Goal: Task Accomplishment & Management: Use online tool/utility

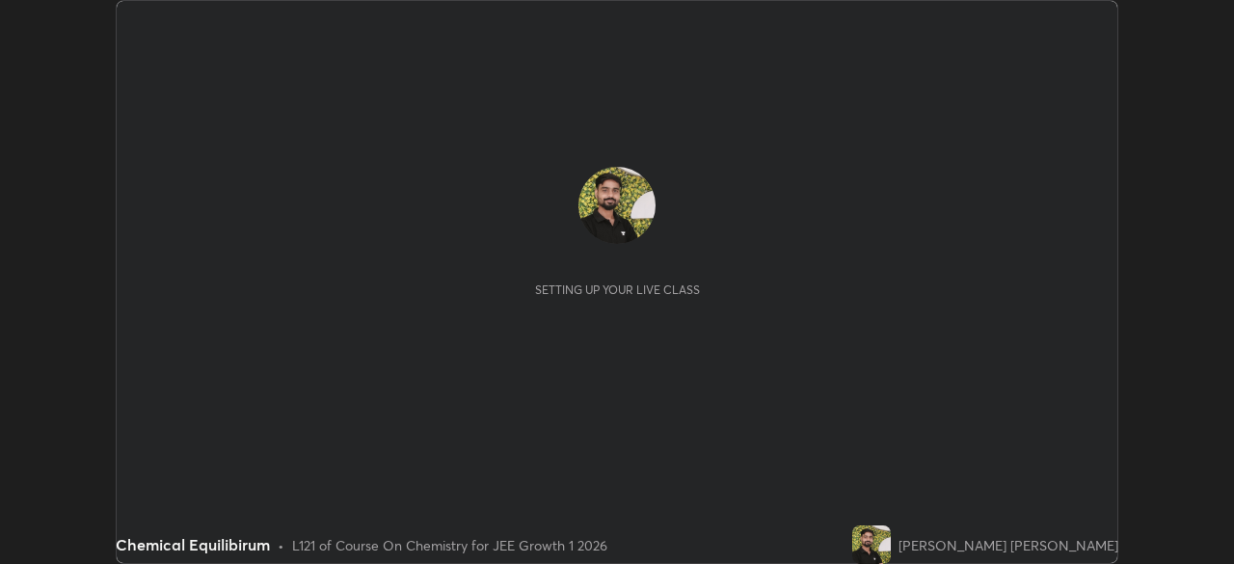
scroll to position [564, 1233]
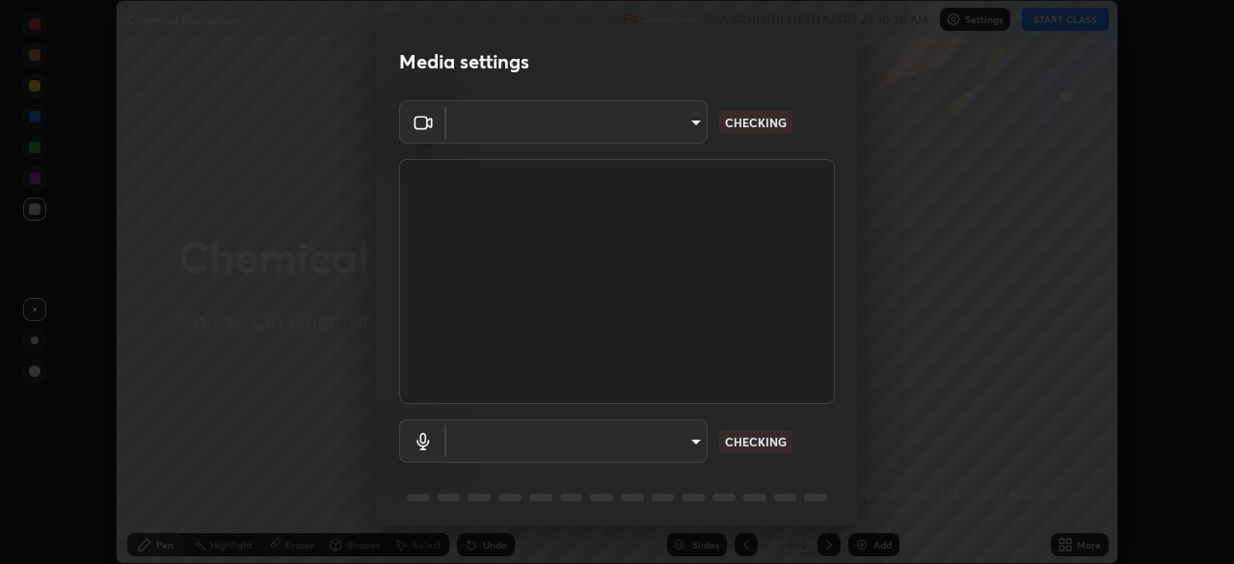
type input "b8f713a0fc2a4668ccd3874ce8ab2703f20e86d9f817921f365c1c4f78ca7a2c"
click at [584, 437] on body "Erase all Chemical Equilibirum Recording WAS SCHEDULED TO START AT 10:30 AM Set…" at bounding box center [617, 282] width 1234 height 564
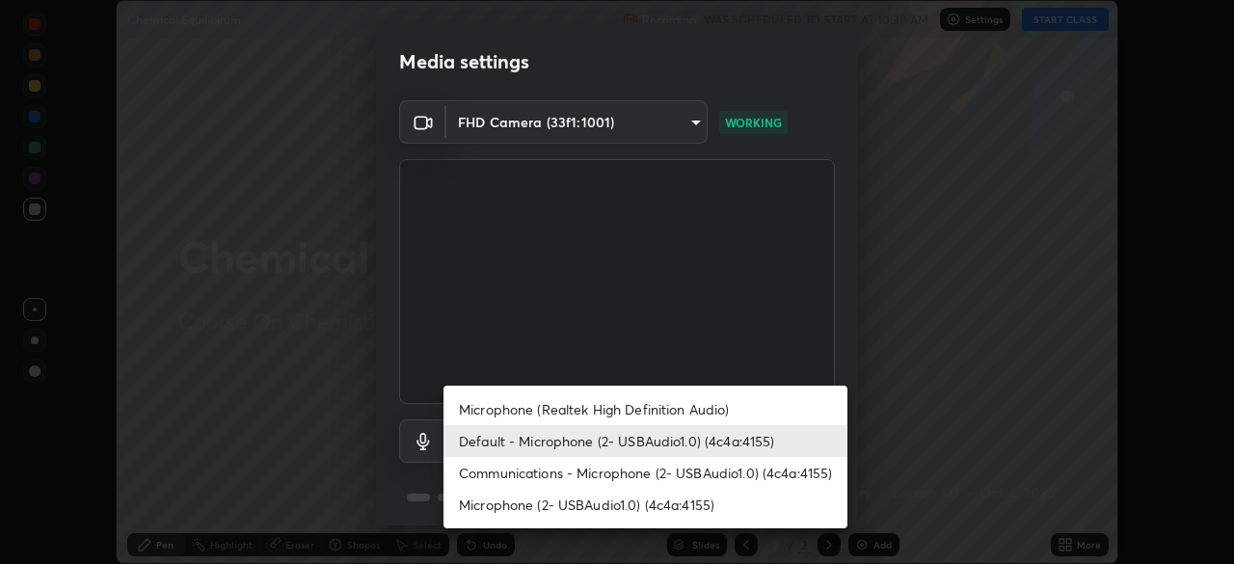
click at [623, 470] on li "Communications - Microphone (2- USBAudio1.0) (4c4a:4155)" at bounding box center [645, 473] width 404 height 32
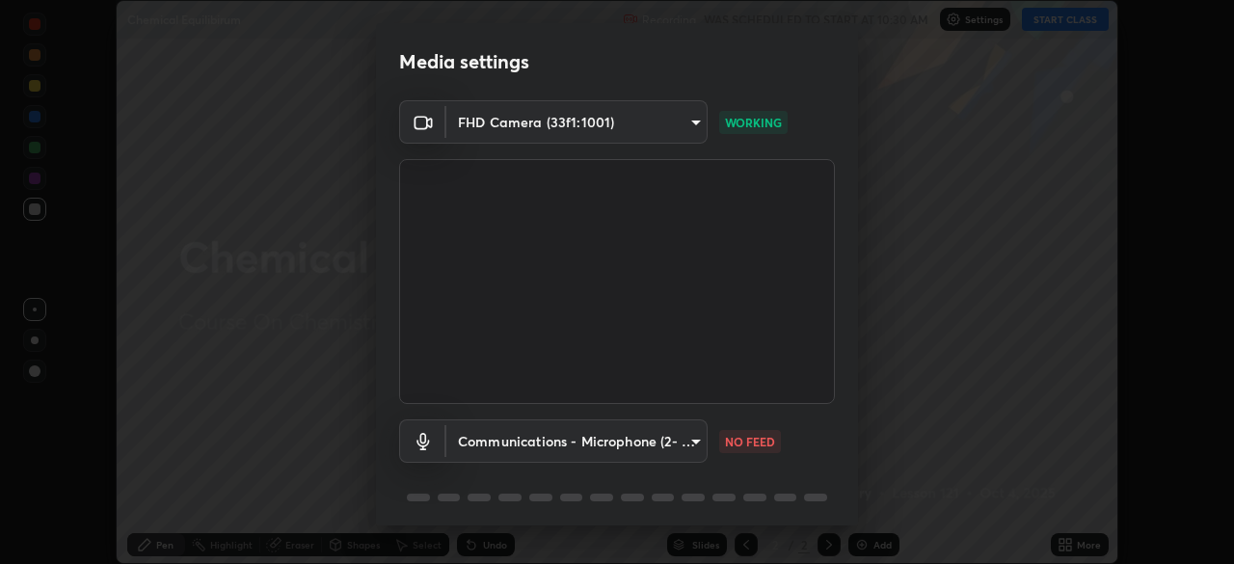
click at [547, 433] on body "Erase all Chemical Equilibirum Recording WAS SCHEDULED TO START AT 10:30 AM Set…" at bounding box center [617, 282] width 1234 height 564
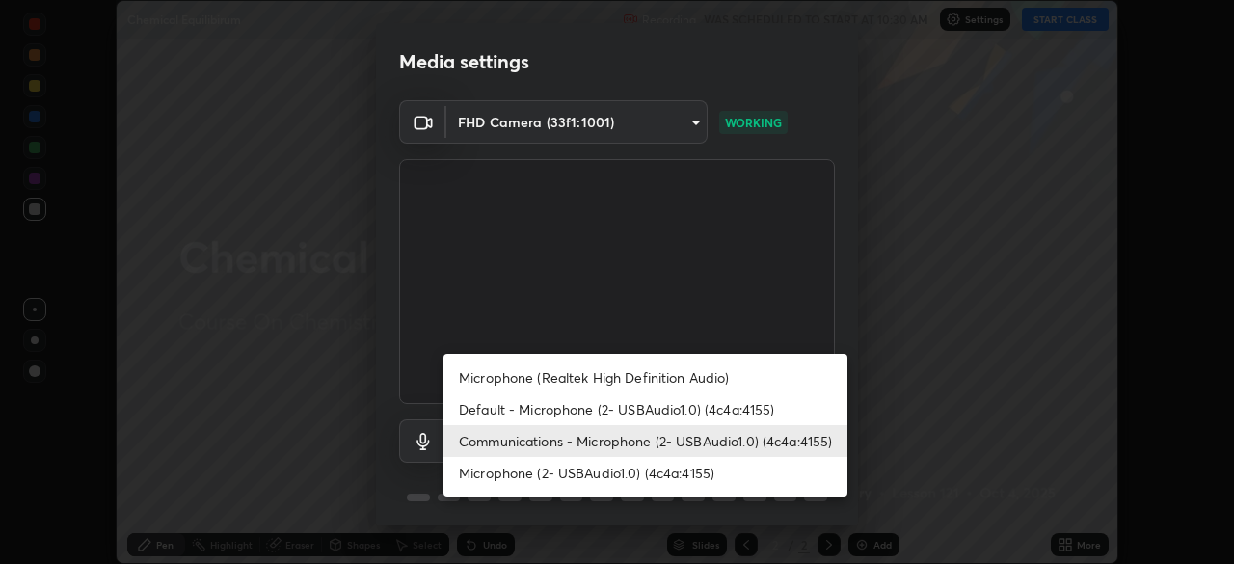
click at [614, 473] on li "Microphone (2- USBAudio1.0) (4c4a:4155)" at bounding box center [645, 473] width 404 height 32
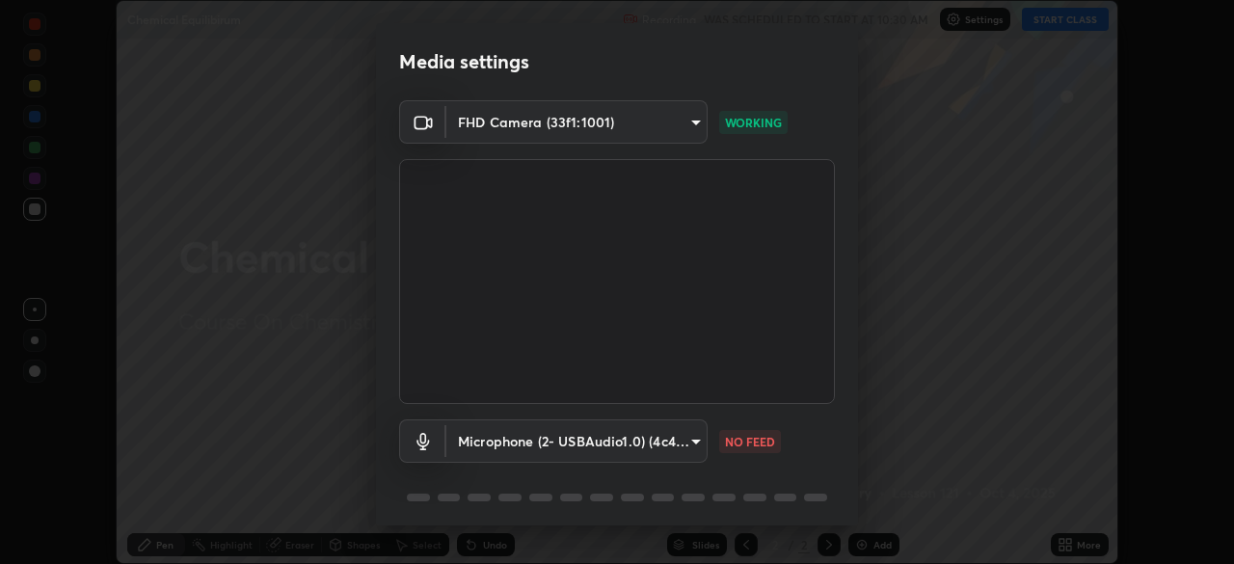
click at [546, 439] on body "Erase all Chemical Equilibirum Recording WAS SCHEDULED TO START AT 10:30 AM Set…" at bounding box center [617, 282] width 1234 height 564
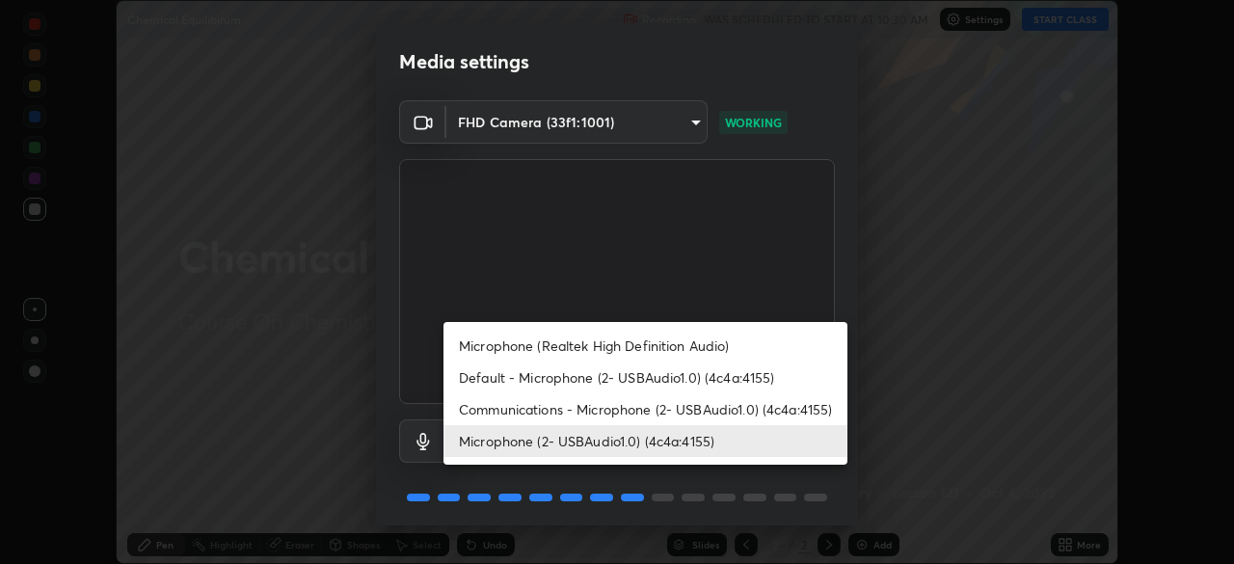
click at [626, 373] on li "Default - Microphone (2- USBAudio1.0) (4c4a:4155)" at bounding box center [645, 377] width 404 height 32
type input "default"
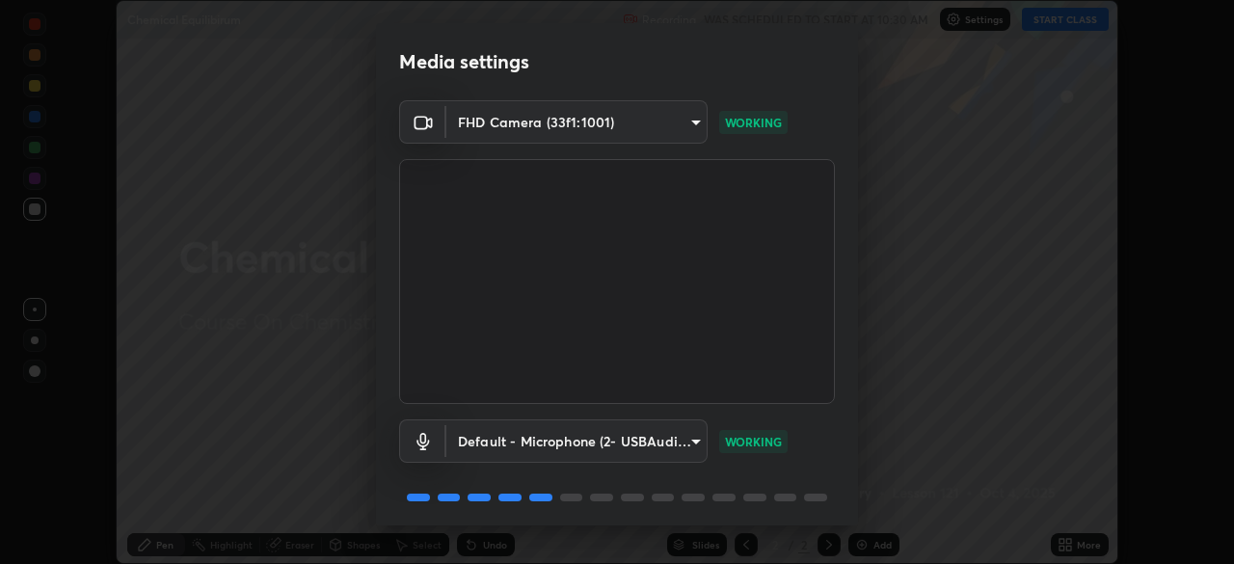
scroll to position [68, 0]
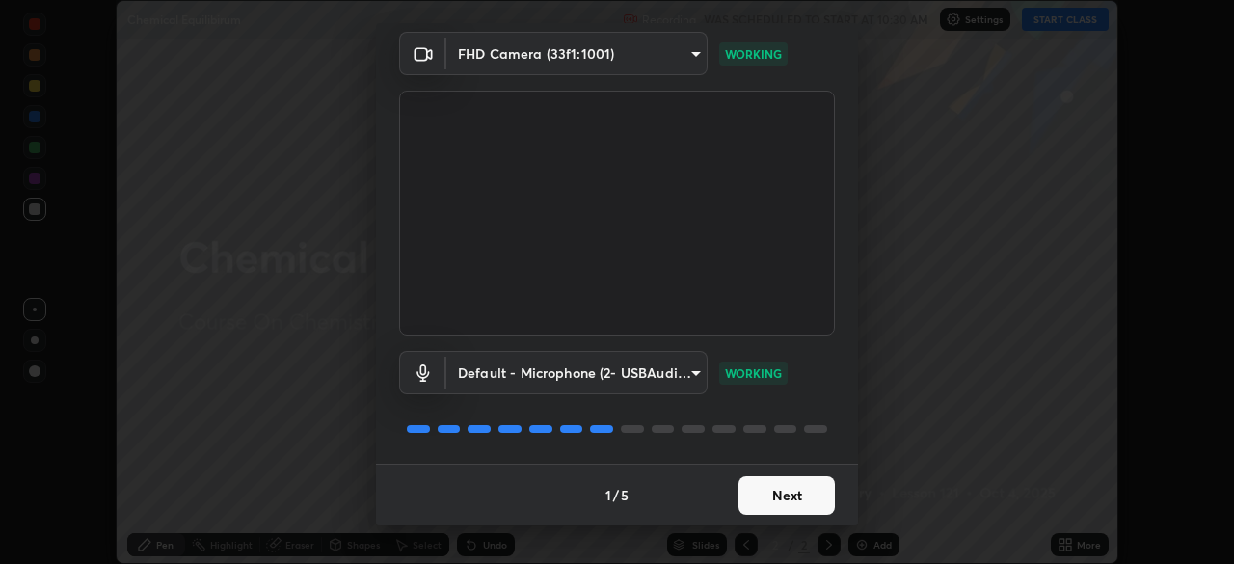
click at [779, 487] on button "Next" at bounding box center [786, 495] width 96 height 39
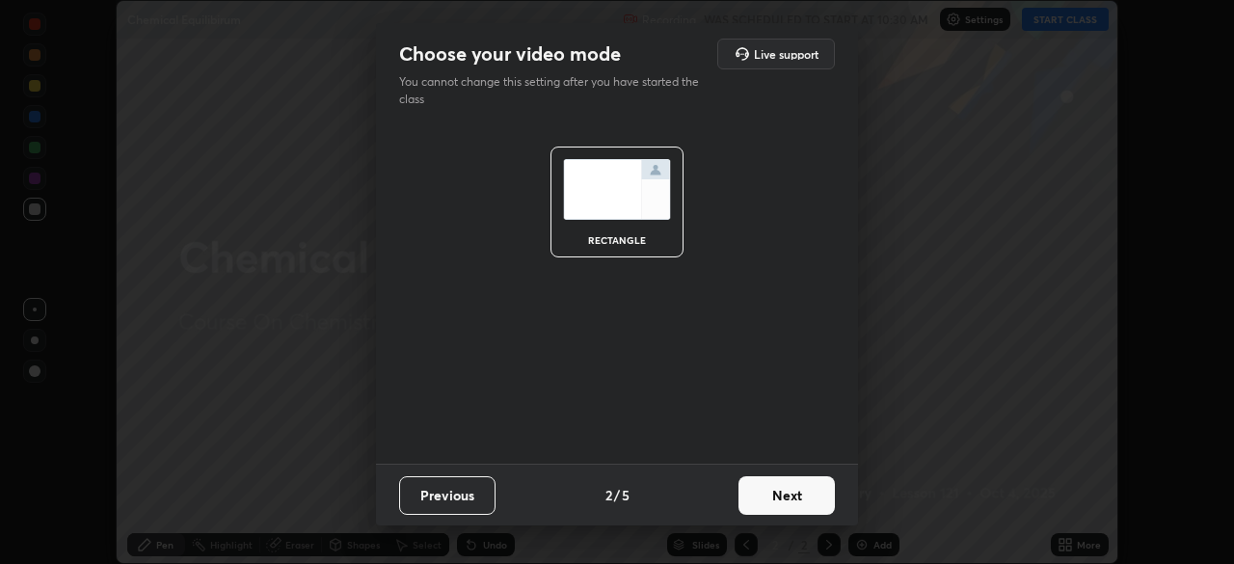
click at [794, 499] on button "Next" at bounding box center [786, 495] width 96 height 39
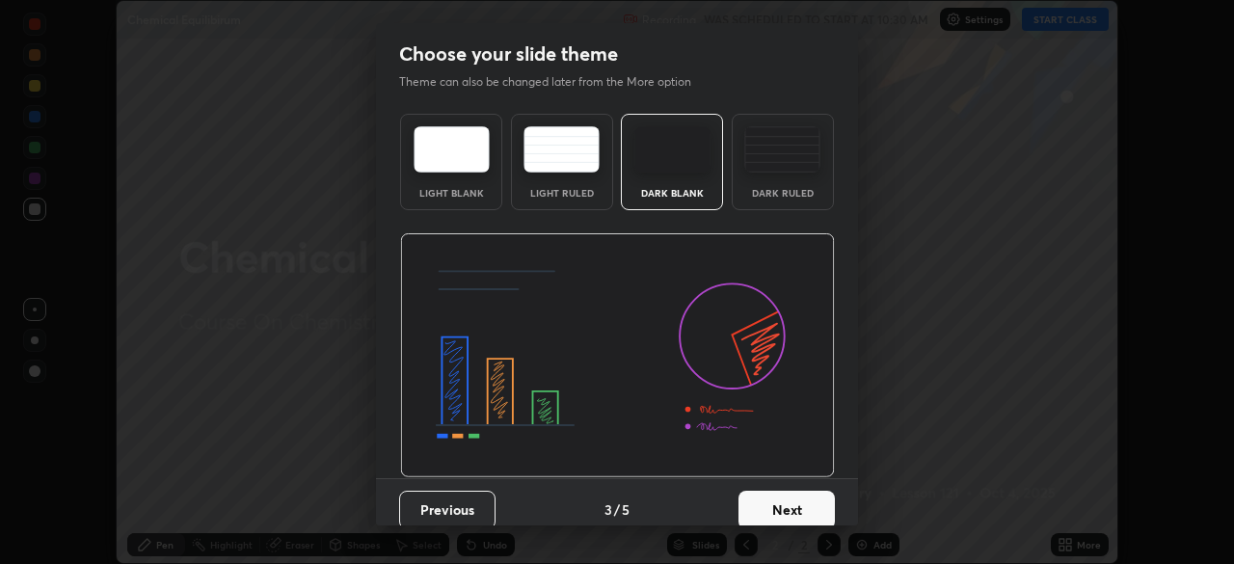
click at [799, 505] on button "Next" at bounding box center [786, 510] width 96 height 39
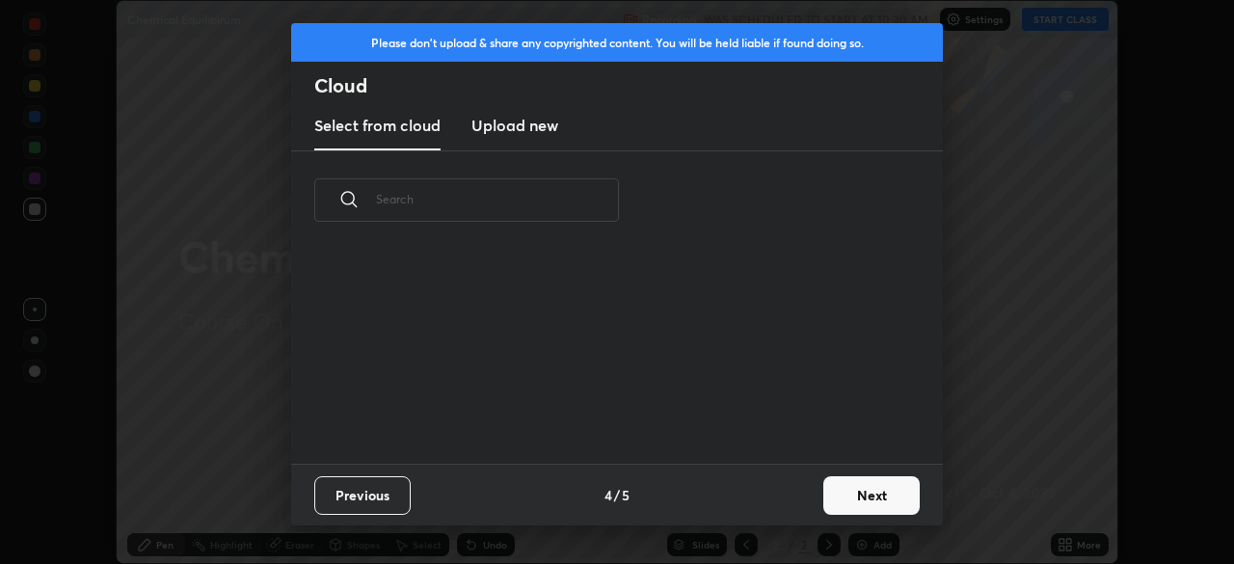
click at [849, 492] on button "Next" at bounding box center [871, 495] width 96 height 39
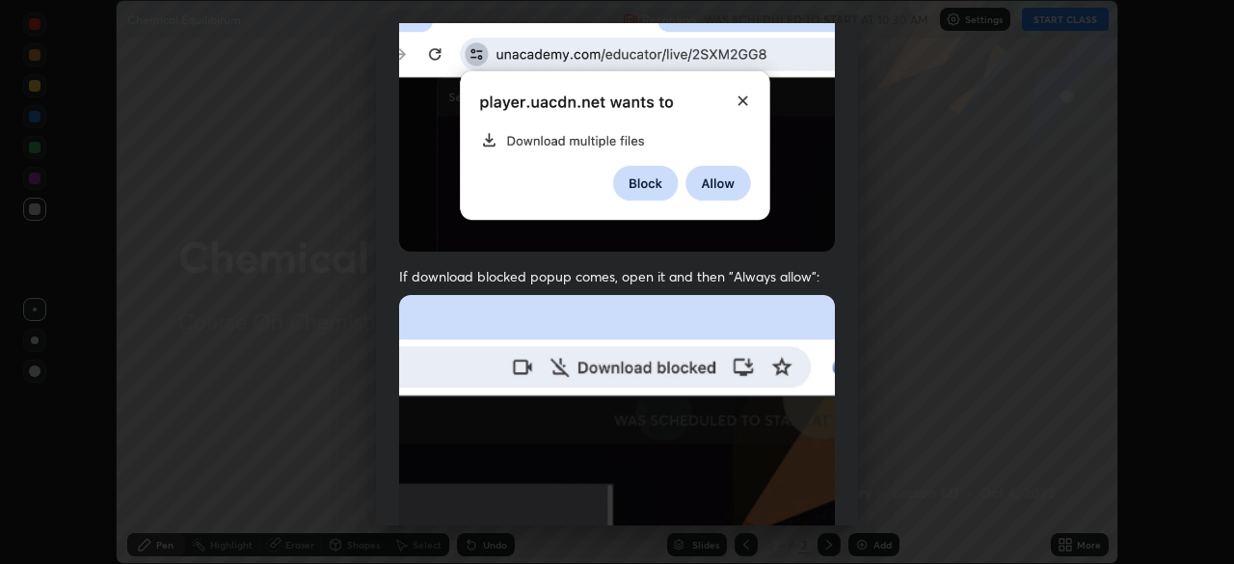
scroll to position [462, 0]
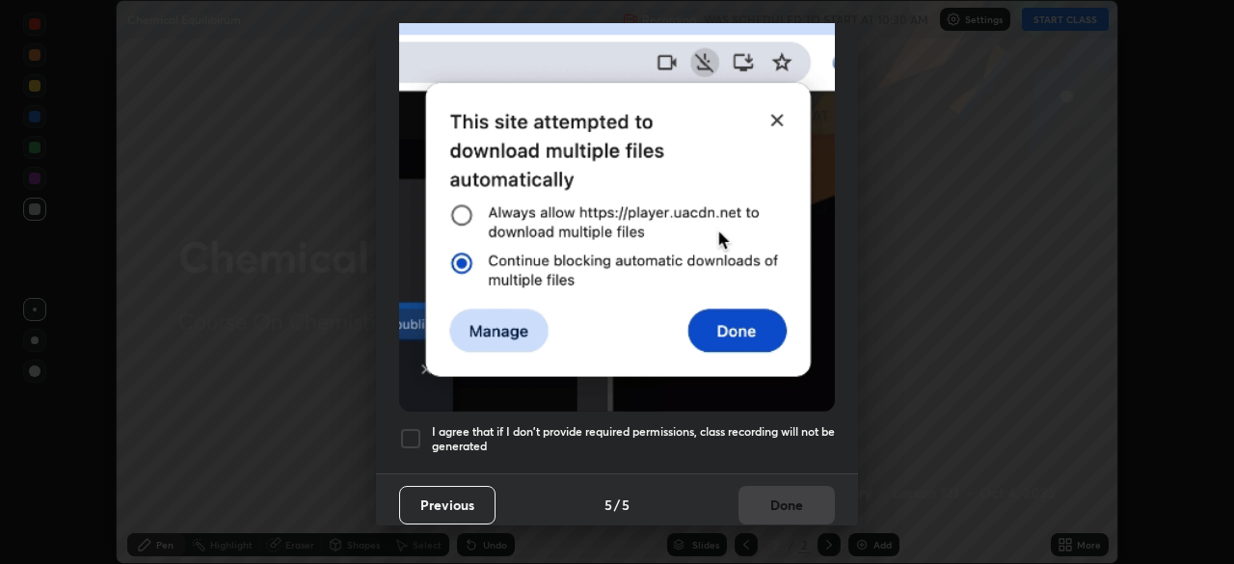
click at [415, 430] on div at bounding box center [410, 438] width 23 height 23
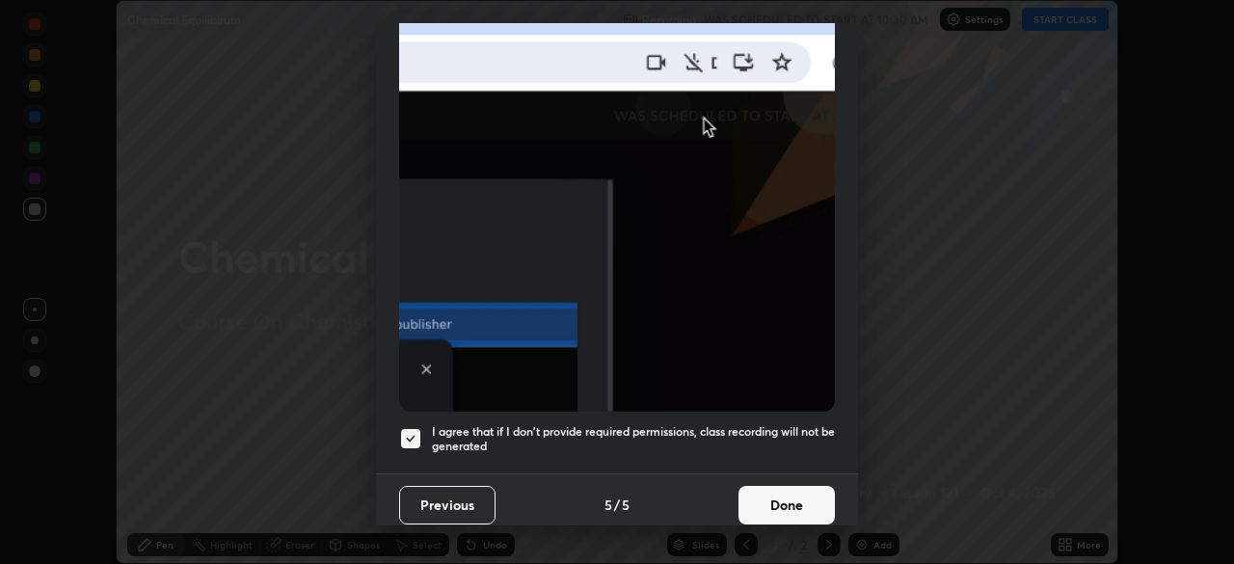
click at [777, 497] on button "Done" at bounding box center [786, 505] width 96 height 39
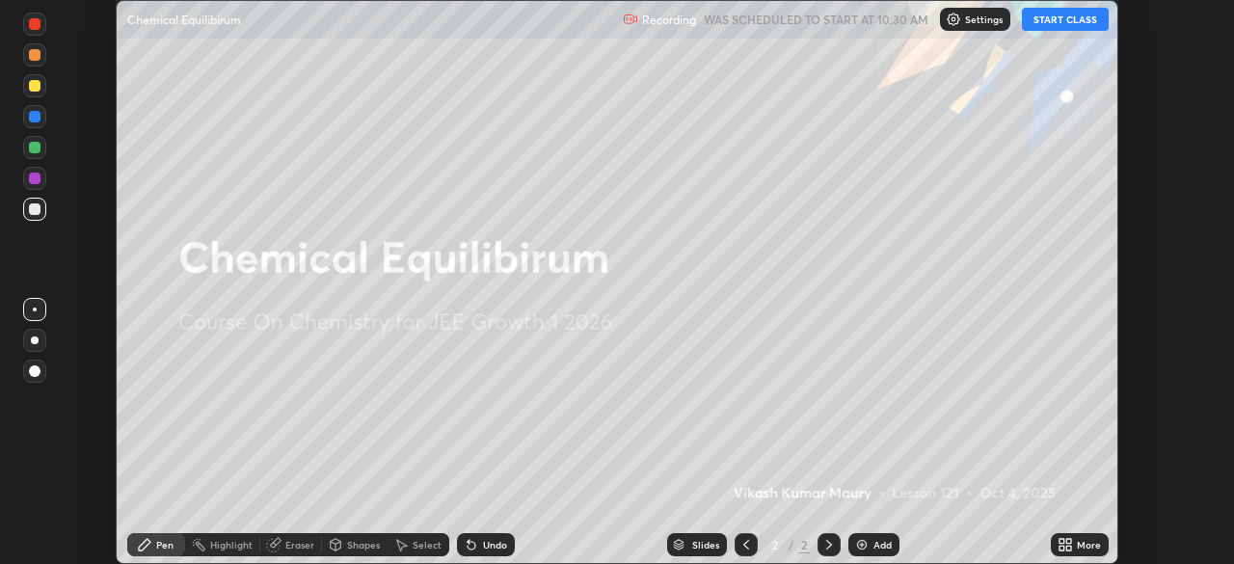
click at [1068, 541] on icon at bounding box center [1068, 541] width 5 height 5
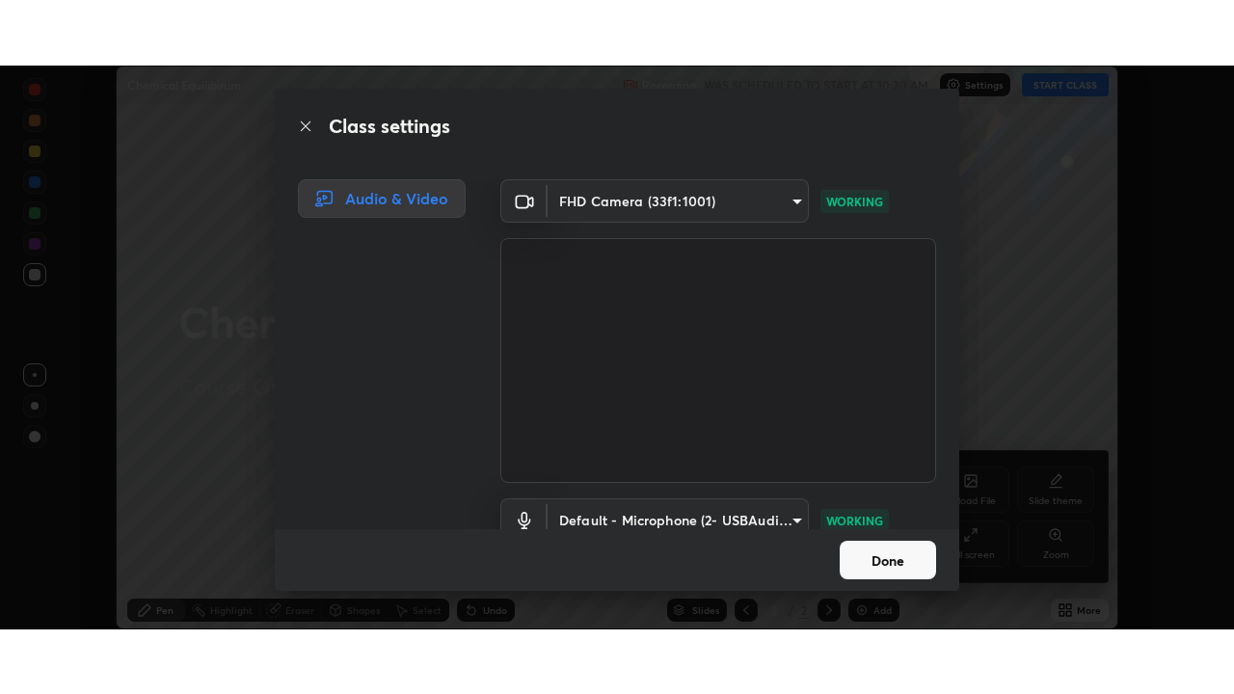
scroll to position [88, 0]
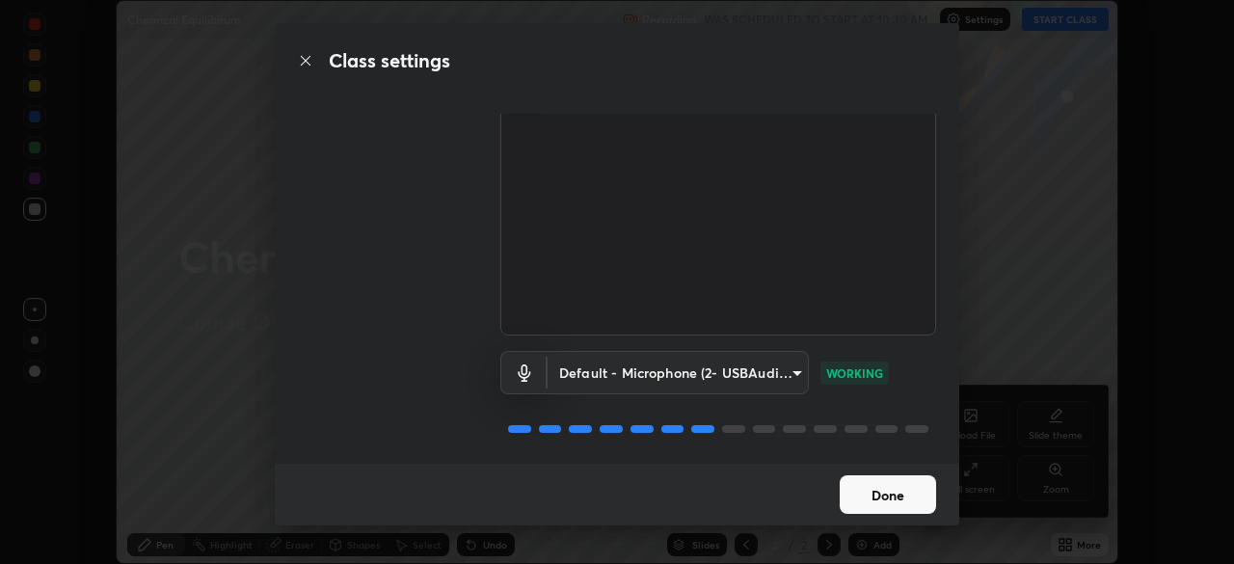
click at [870, 485] on button "Done" at bounding box center [888, 494] width 96 height 39
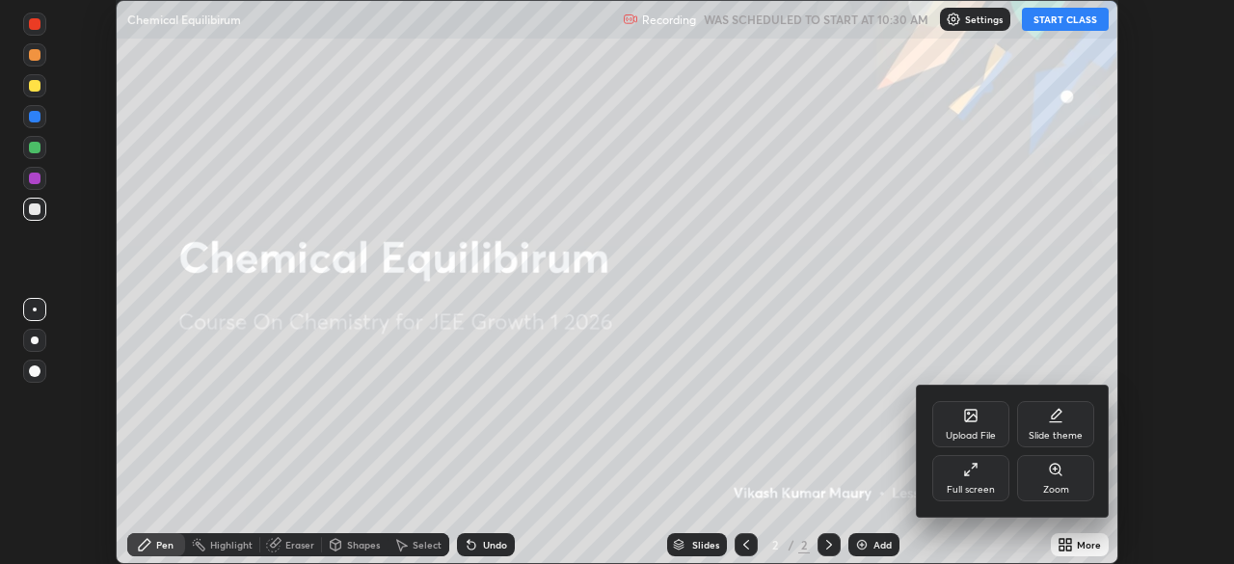
click at [966, 482] on div "Full screen" at bounding box center [970, 478] width 77 height 46
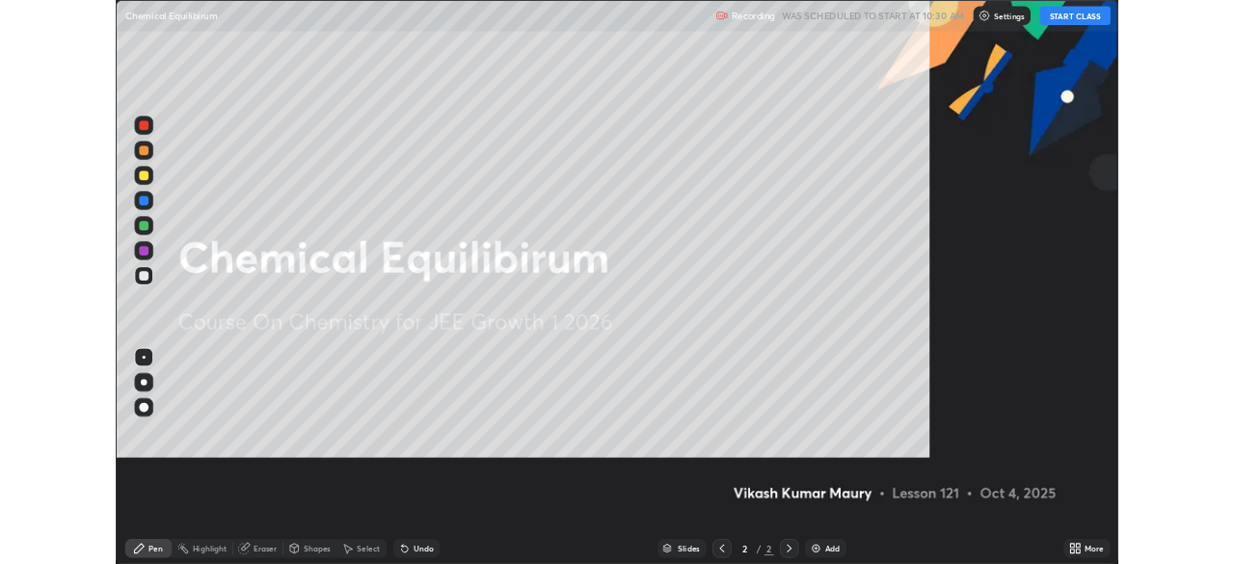
scroll to position [694, 1234]
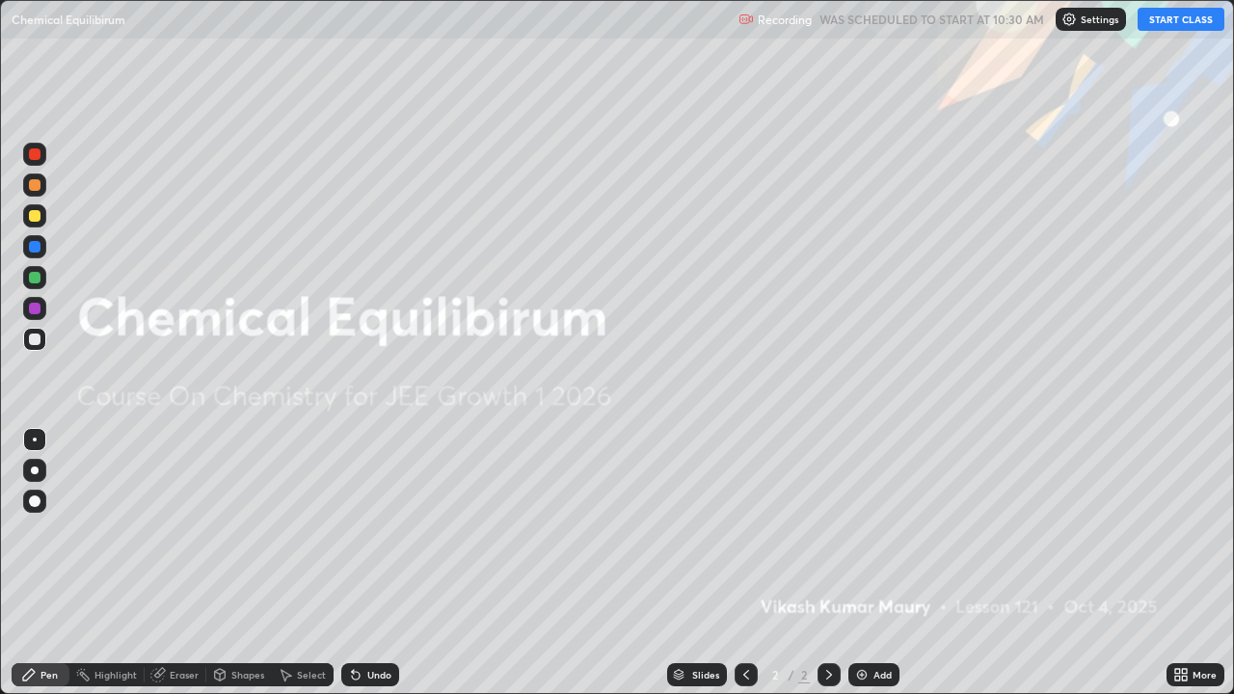
click at [1154, 18] on button "START CLASS" at bounding box center [1180, 19] width 87 height 23
click at [882, 563] on div "Add" at bounding box center [882, 675] width 18 height 10
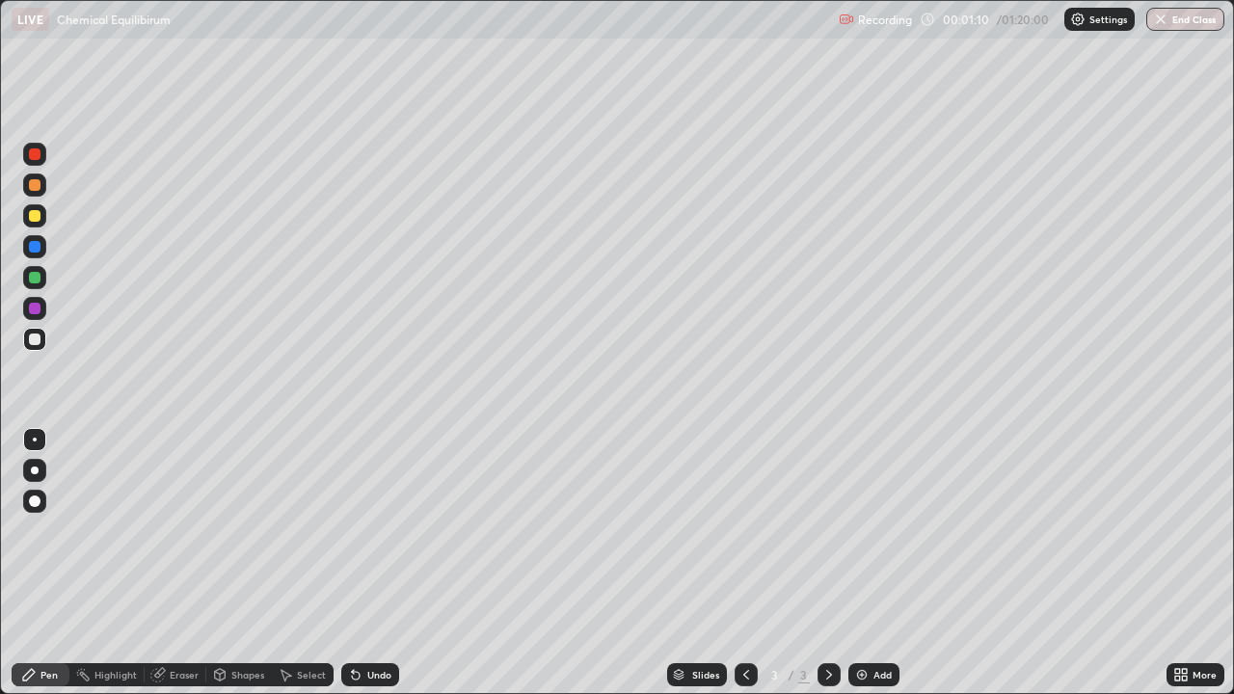
click at [198, 563] on div "Eraser" at bounding box center [176, 674] width 62 height 23
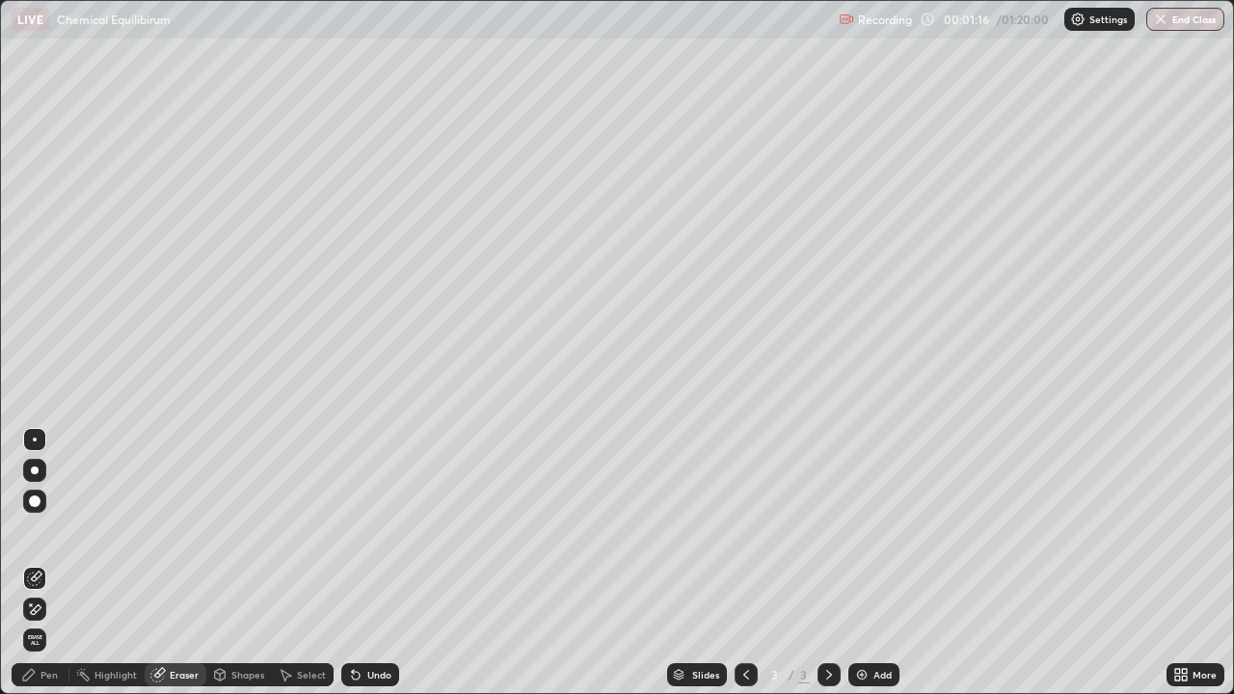
click at [46, 563] on div "Pen" at bounding box center [48, 675] width 17 height 10
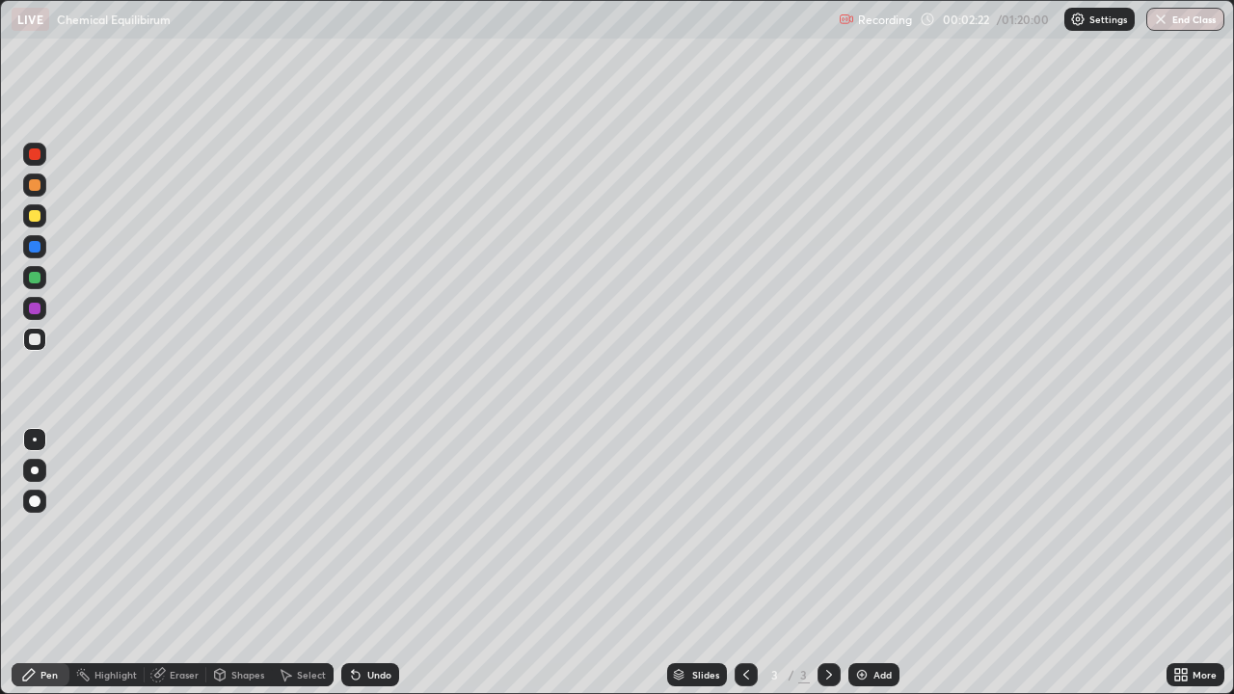
click at [176, 563] on div "Eraser" at bounding box center [184, 675] width 29 height 10
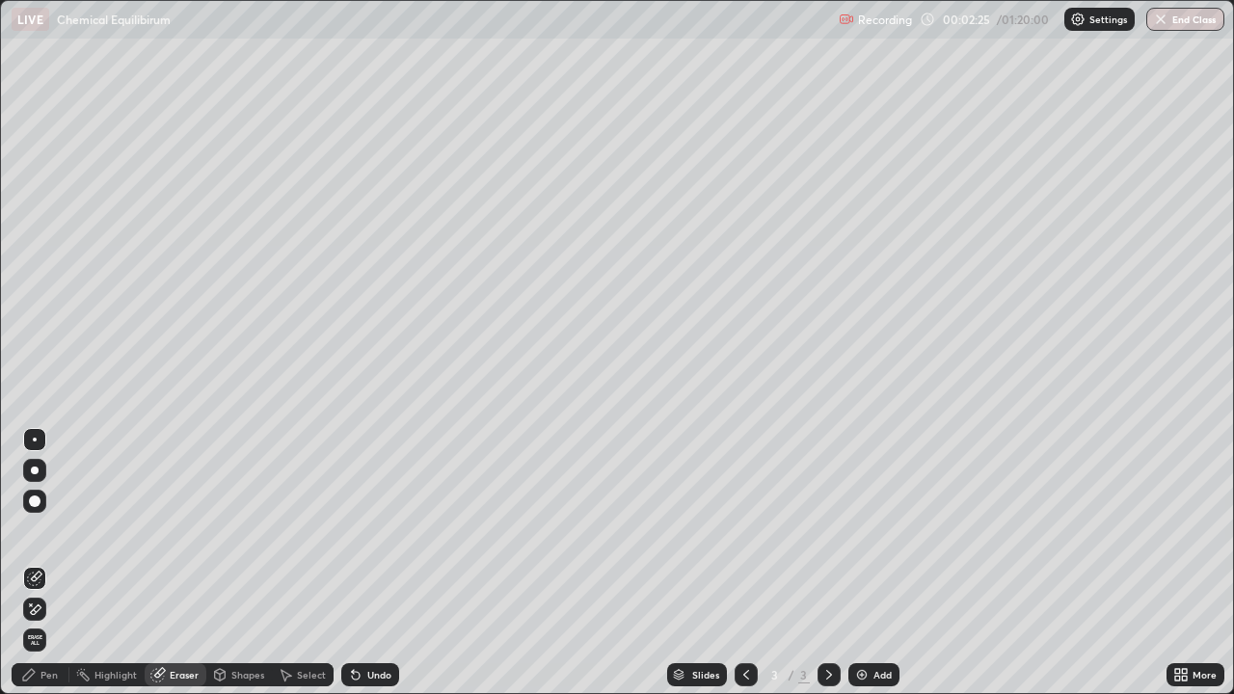
click at [42, 563] on div "Pen" at bounding box center [48, 675] width 17 height 10
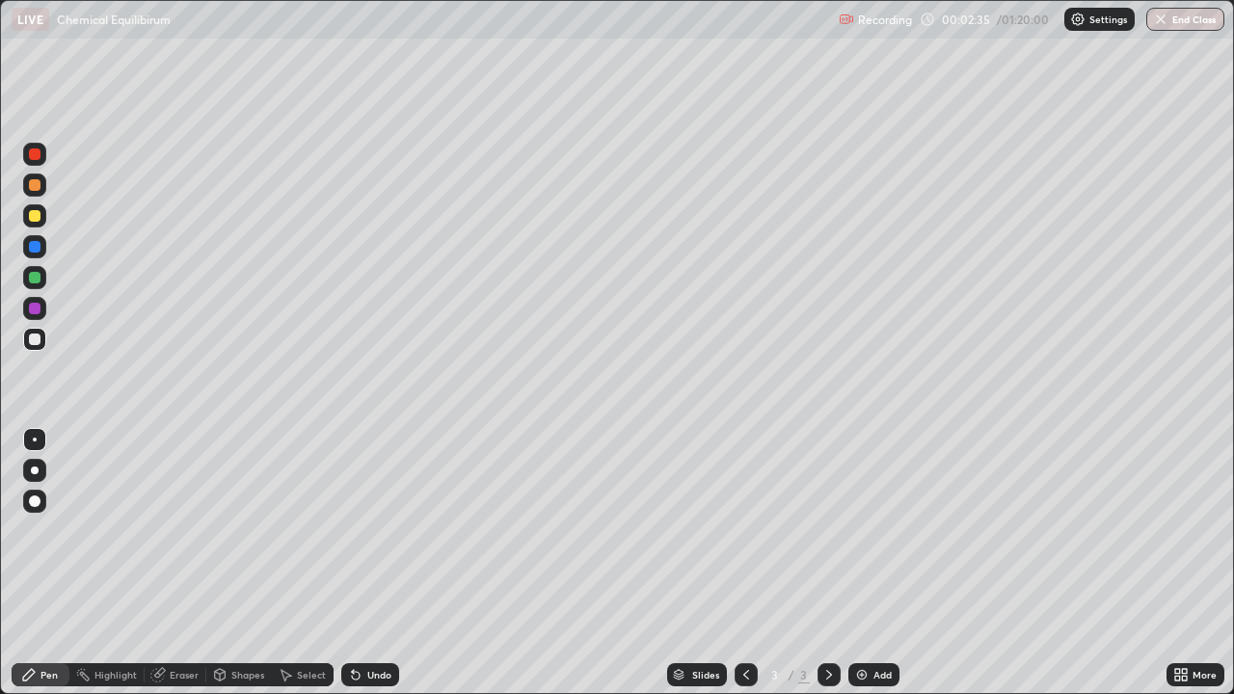
click at [174, 563] on div "Eraser" at bounding box center [184, 675] width 29 height 10
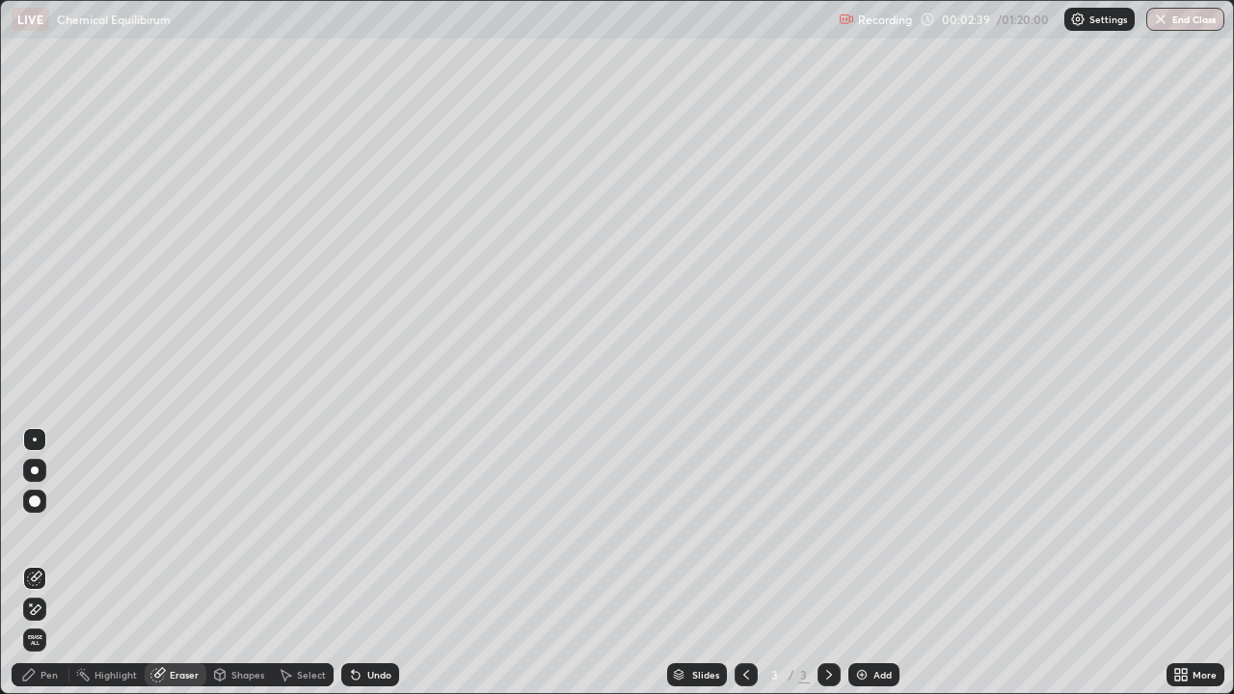
click at [57, 563] on div "Pen" at bounding box center [48, 675] width 17 height 10
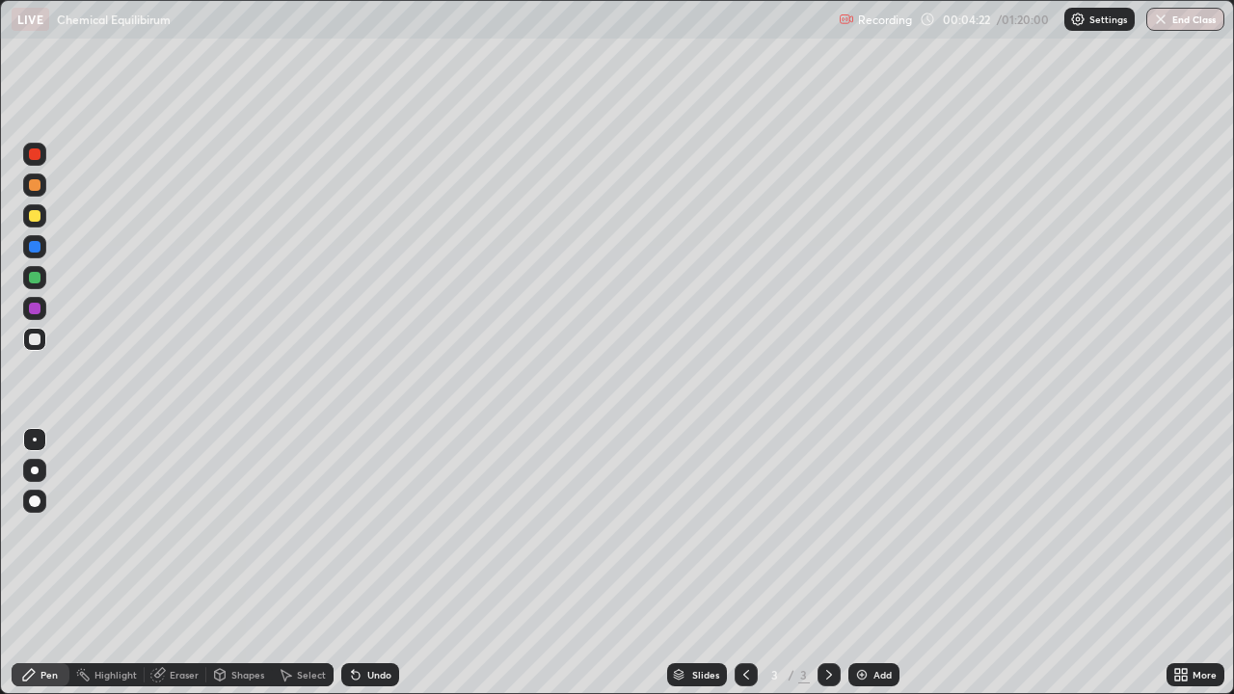
click at [878, 563] on div "Add" at bounding box center [882, 675] width 18 height 10
click at [880, 563] on div "Add" at bounding box center [873, 674] width 51 height 23
click at [873, 563] on div "Add" at bounding box center [882, 675] width 18 height 10
click at [867, 563] on img at bounding box center [861, 674] width 15 height 15
click at [164, 563] on icon at bounding box center [157, 674] width 15 height 15
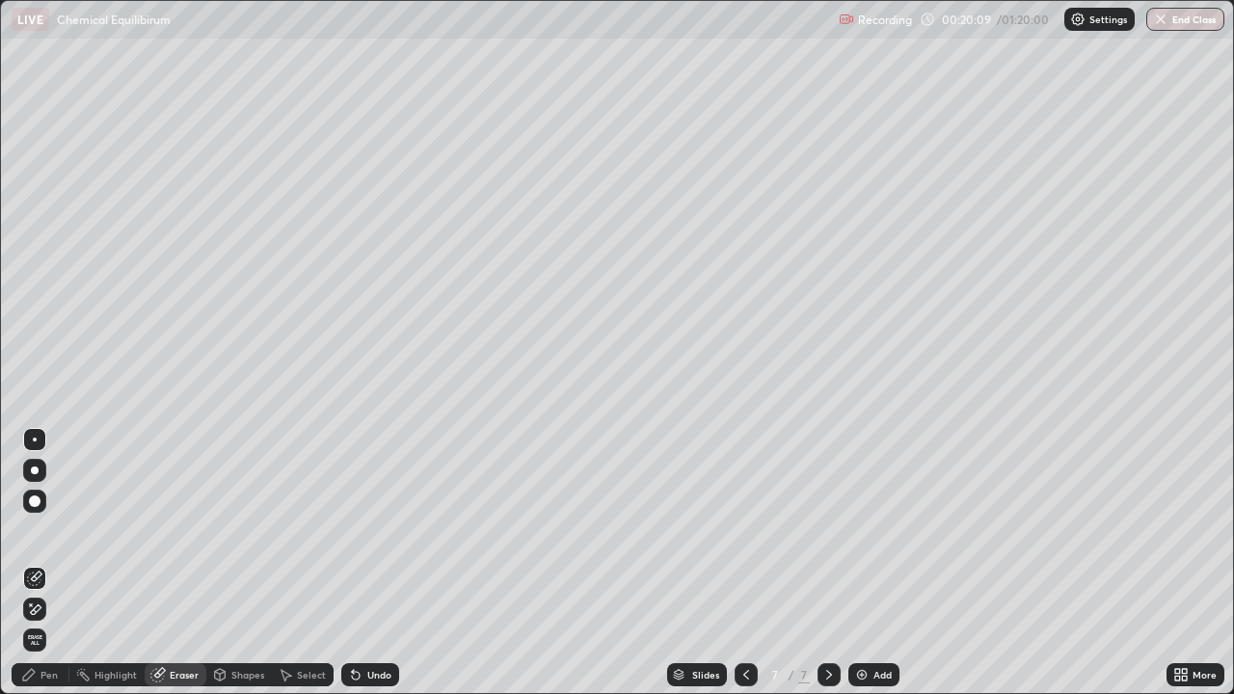
click at [44, 563] on div "Pen" at bounding box center [48, 675] width 17 height 10
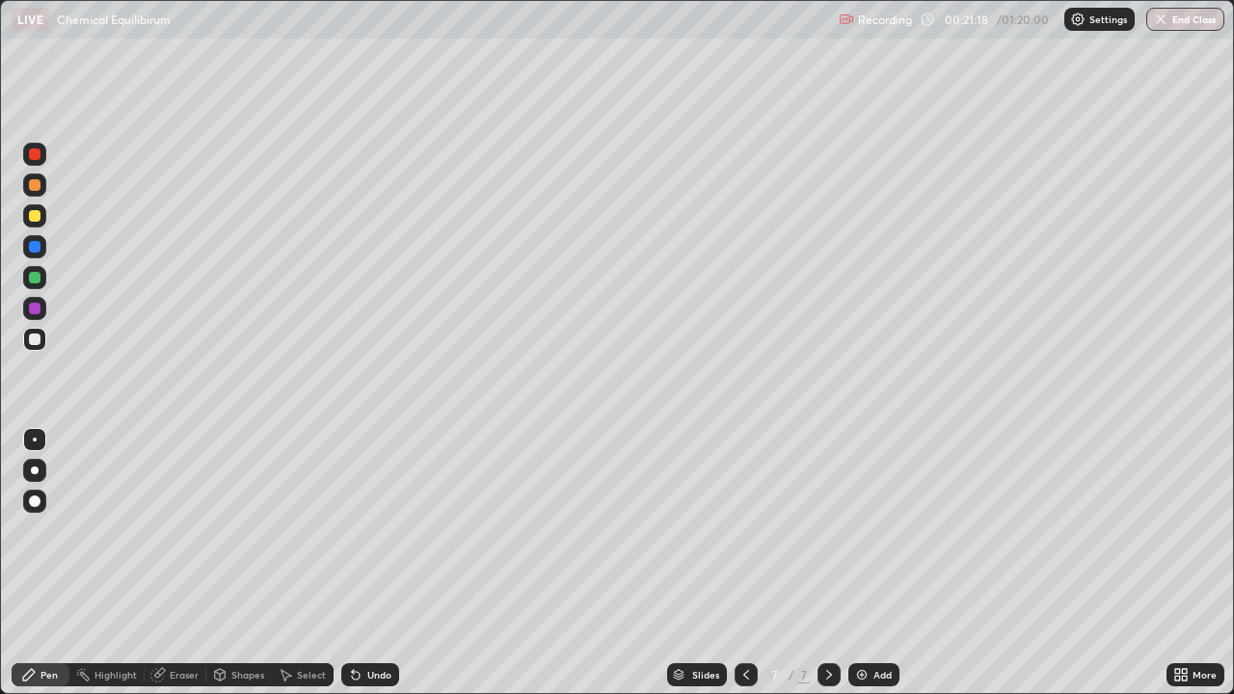
click at [170, 563] on div "Eraser" at bounding box center [184, 675] width 29 height 10
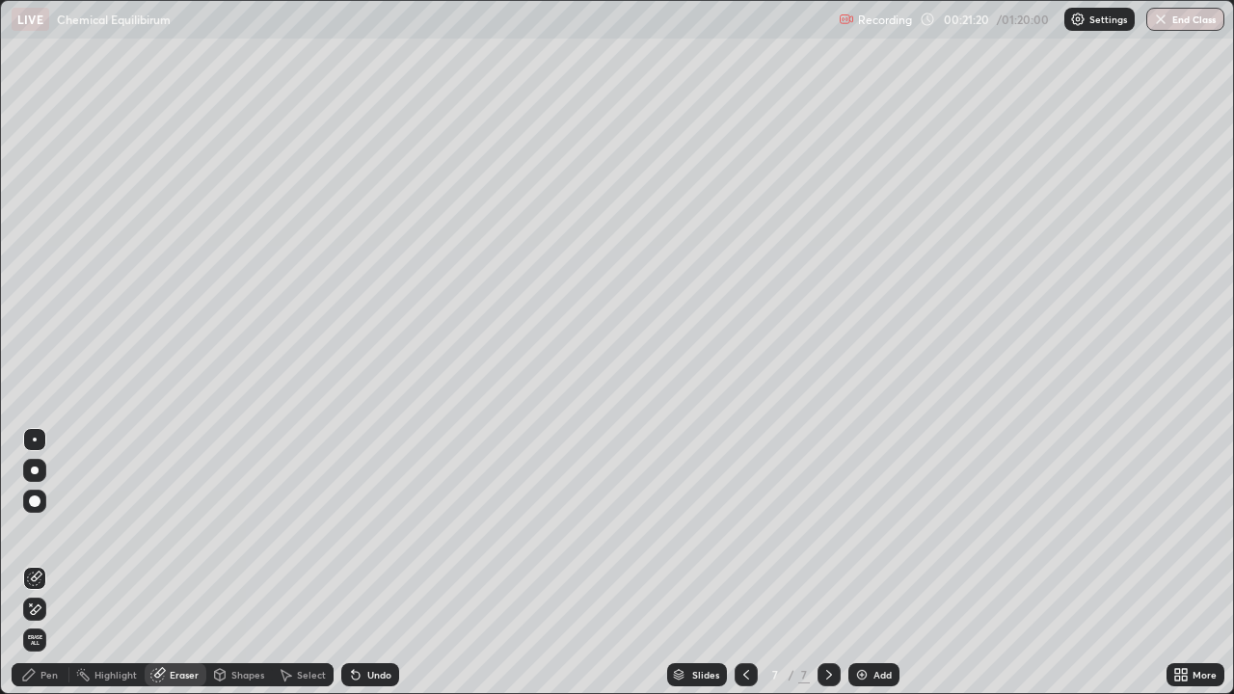
click at [59, 563] on div "Pen" at bounding box center [41, 674] width 58 height 23
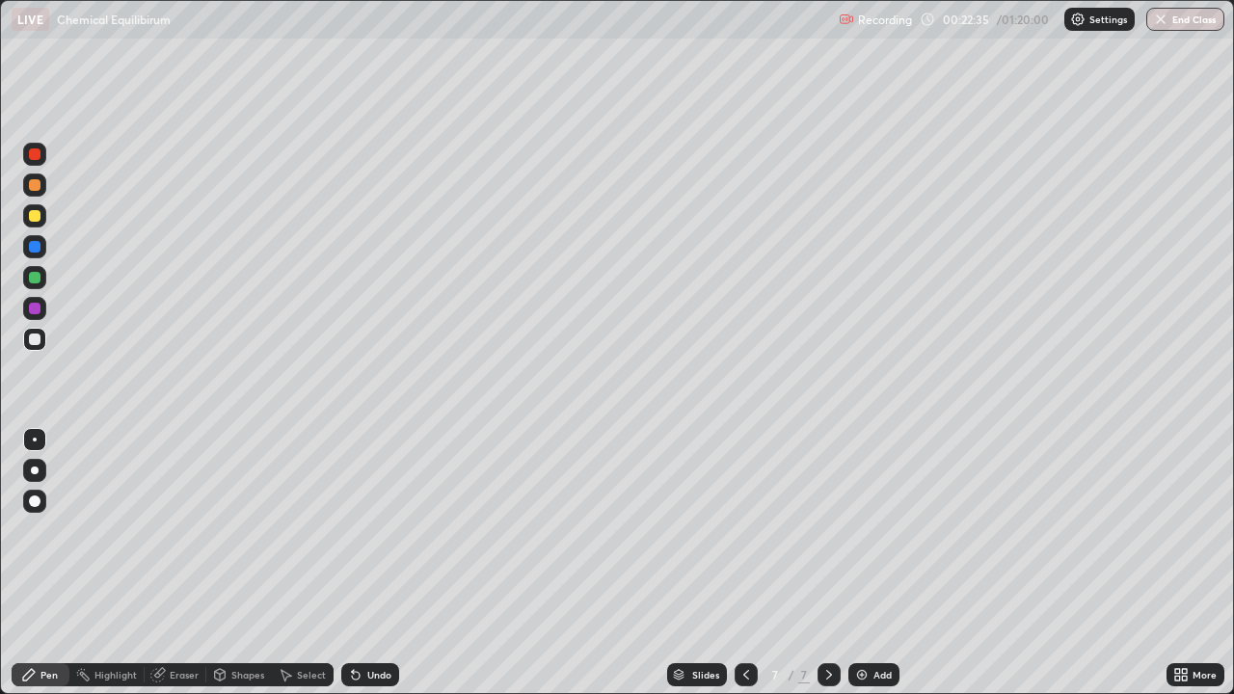
click at [865, 563] on img at bounding box center [861, 674] width 15 height 15
click at [746, 563] on icon at bounding box center [745, 674] width 15 height 15
click at [827, 563] on icon at bounding box center [828, 674] width 15 height 15
click at [866, 563] on img at bounding box center [861, 674] width 15 height 15
click at [177, 563] on div "Eraser" at bounding box center [176, 674] width 62 height 39
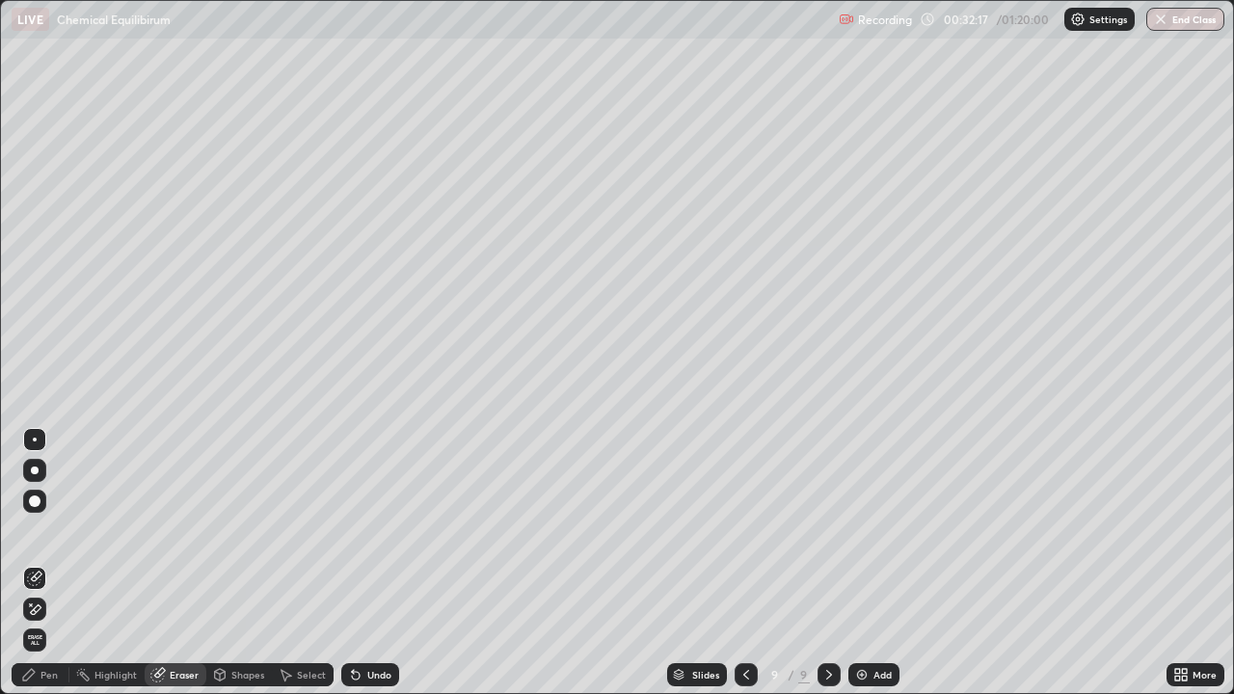
click at [49, 563] on div "Pen" at bounding box center [41, 674] width 58 height 39
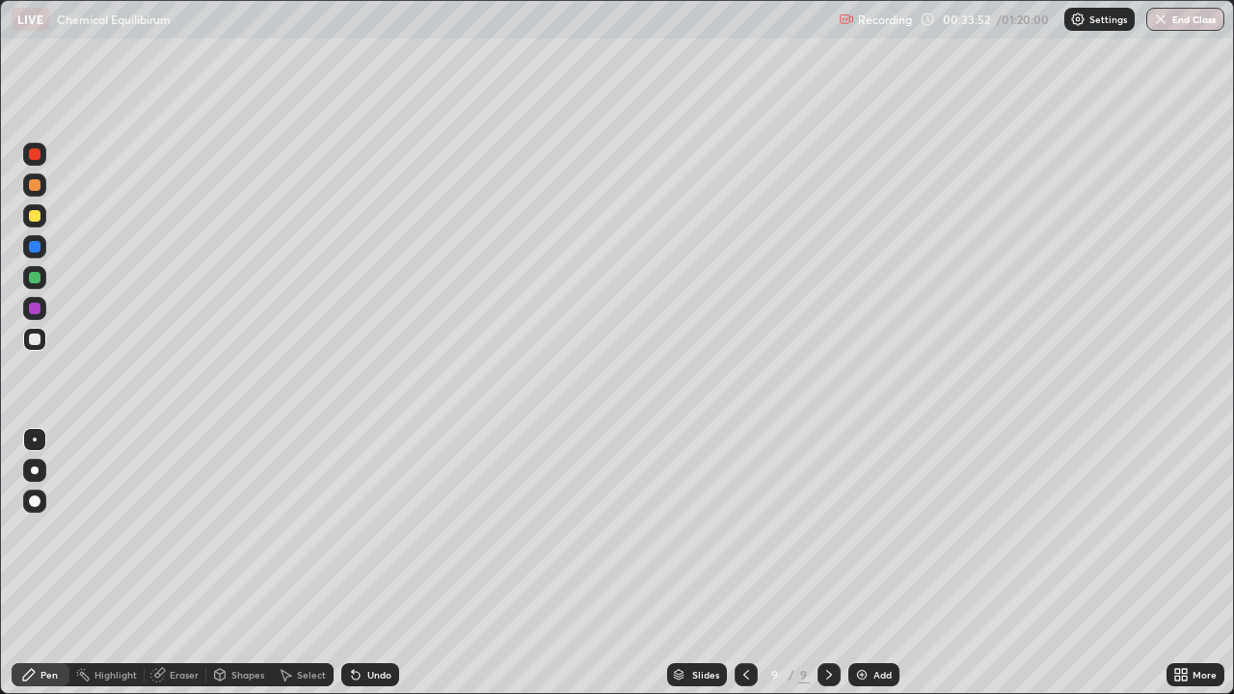
click at [1233, 240] on div "Setting up your live class" at bounding box center [617, 347] width 1234 height 694
click at [869, 563] on div "Add" at bounding box center [873, 674] width 51 height 23
click at [741, 563] on icon at bounding box center [744, 674] width 15 height 15
click at [817, 563] on div at bounding box center [828, 674] width 23 height 23
click at [1187, 563] on icon at bounding box center [1184, 671] width 5 height 5
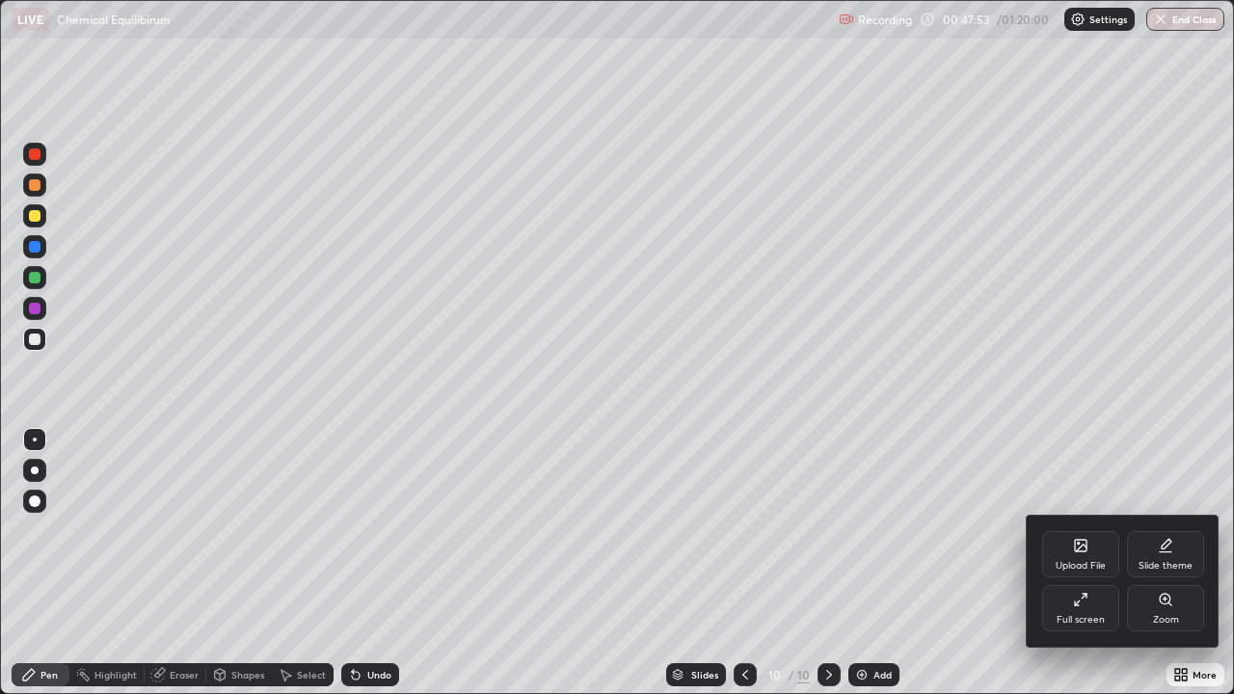
click at [1090, 563] on div "Full screen" at bounding box center [1080, 608] width 77 height 46
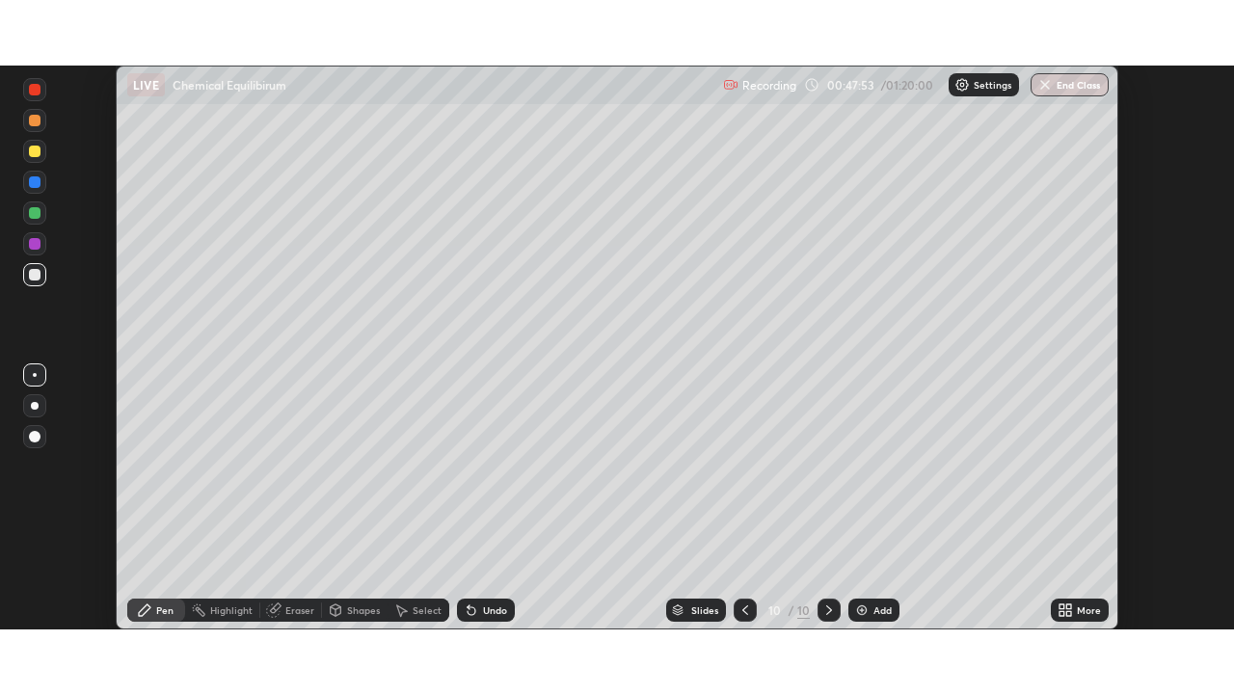
scroll to position [95831, 95161]
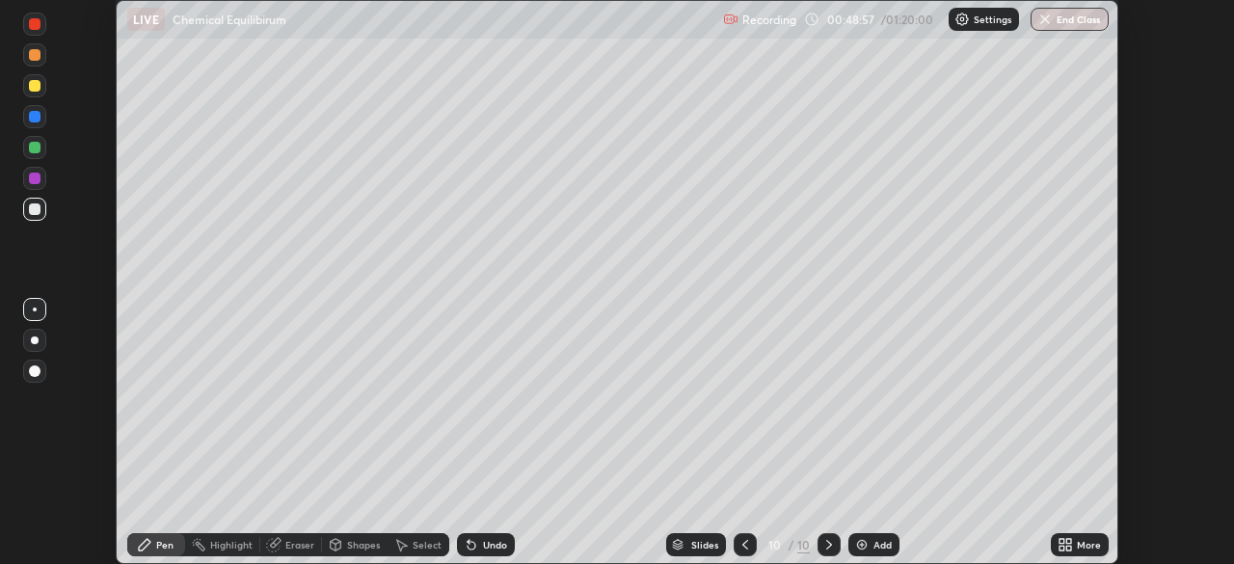
click at [1068, 541] on icon at bounding box center [1068, 541] width 5 height 5
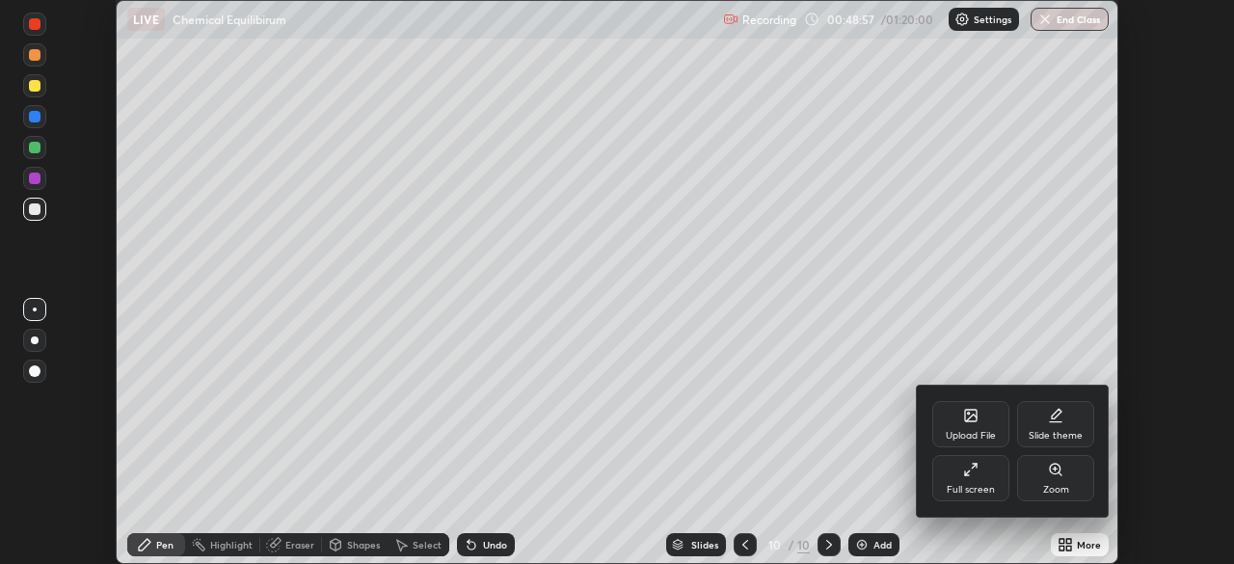
click at [960, 485] on div "Full screen" at bounding box center [971, 490] width 48 height 10
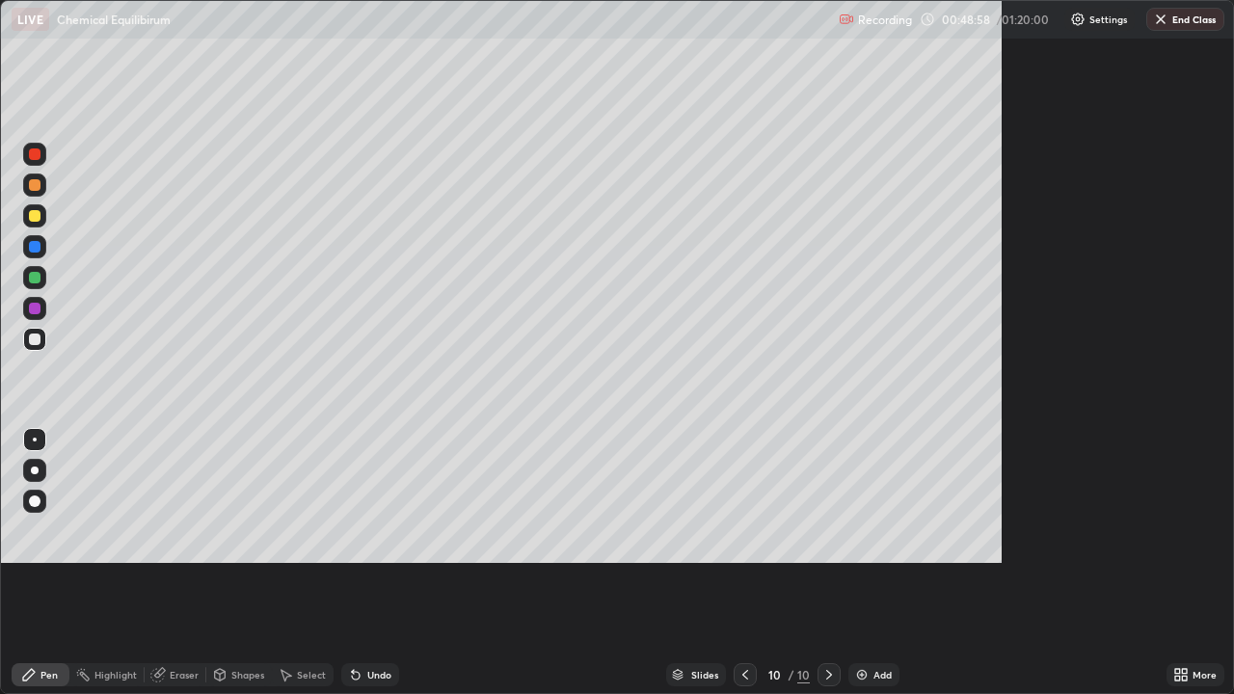
scroll to position [694, 1234]
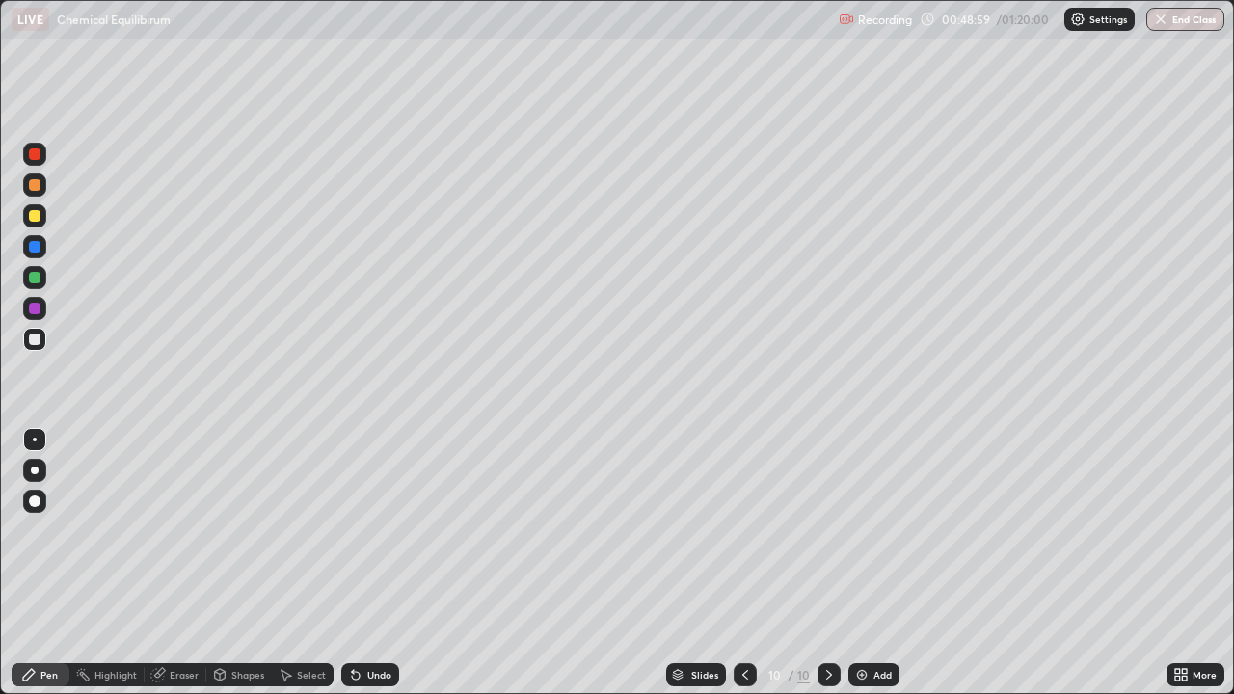
click at [877, 563] on div "Add" at bounding box center [882, 675] width 18 height 10
click at [184, 563] on div "Eraser" at bounding box center [184, 675] width 29 height 10
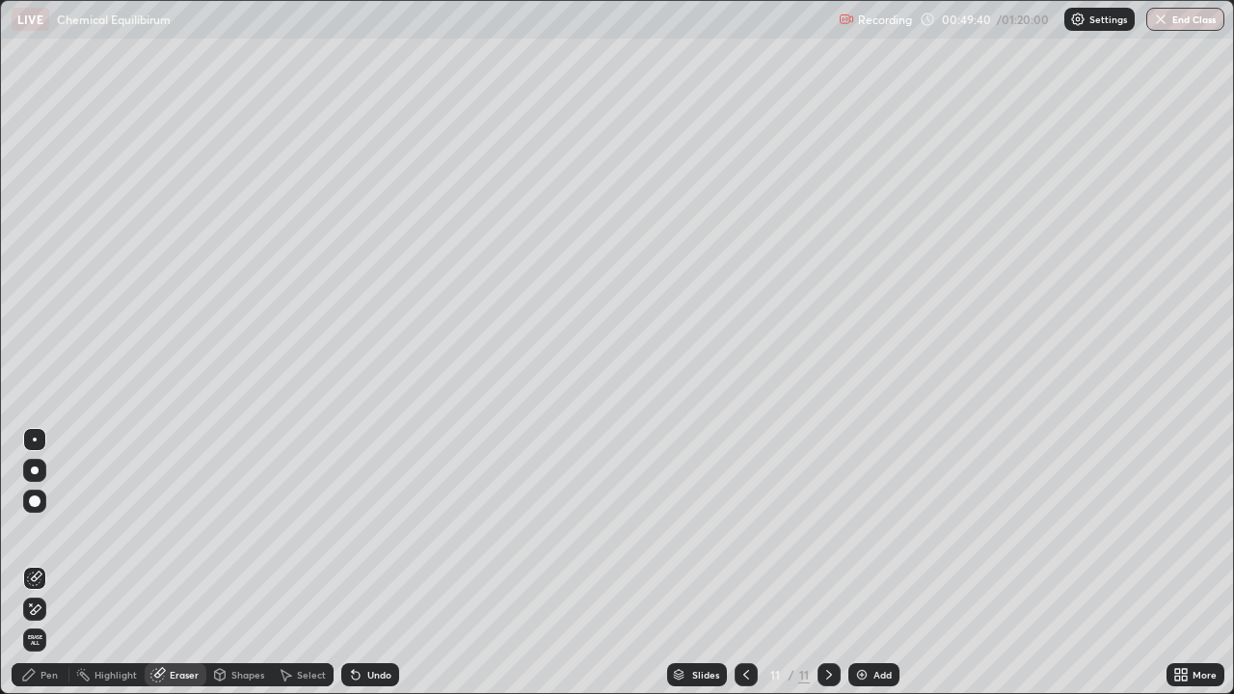
click at [50, 563] on div "Pen" at bounding box center [48, 675] width 17 height 10
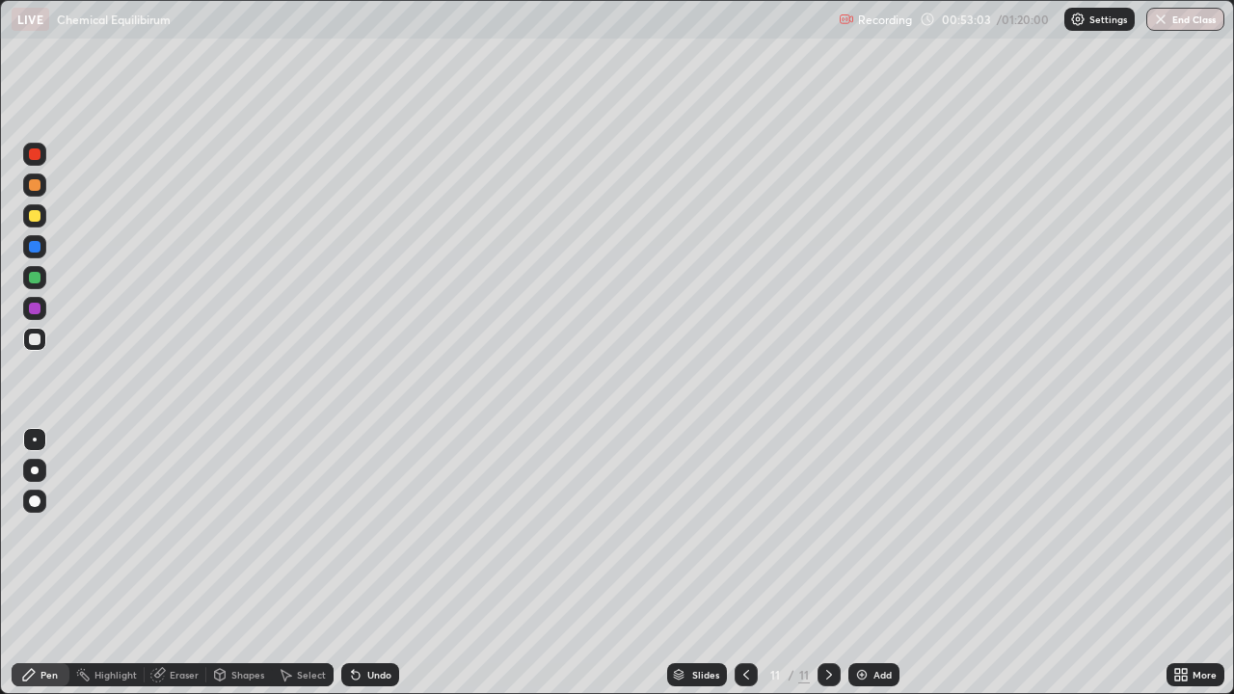
click at [879, 563] on div "Add" at bounding box center [882, 675] width 18 height 10
click at [867, 563] on img at bounding box center [861, 674] width 15 height 15
click at [869, 563] on div "Add" at bounding box center [873, 674] width 51 height 23
click at [181, 563] on div "Eraser" at bounding box center [176, 674] width 62 height 23
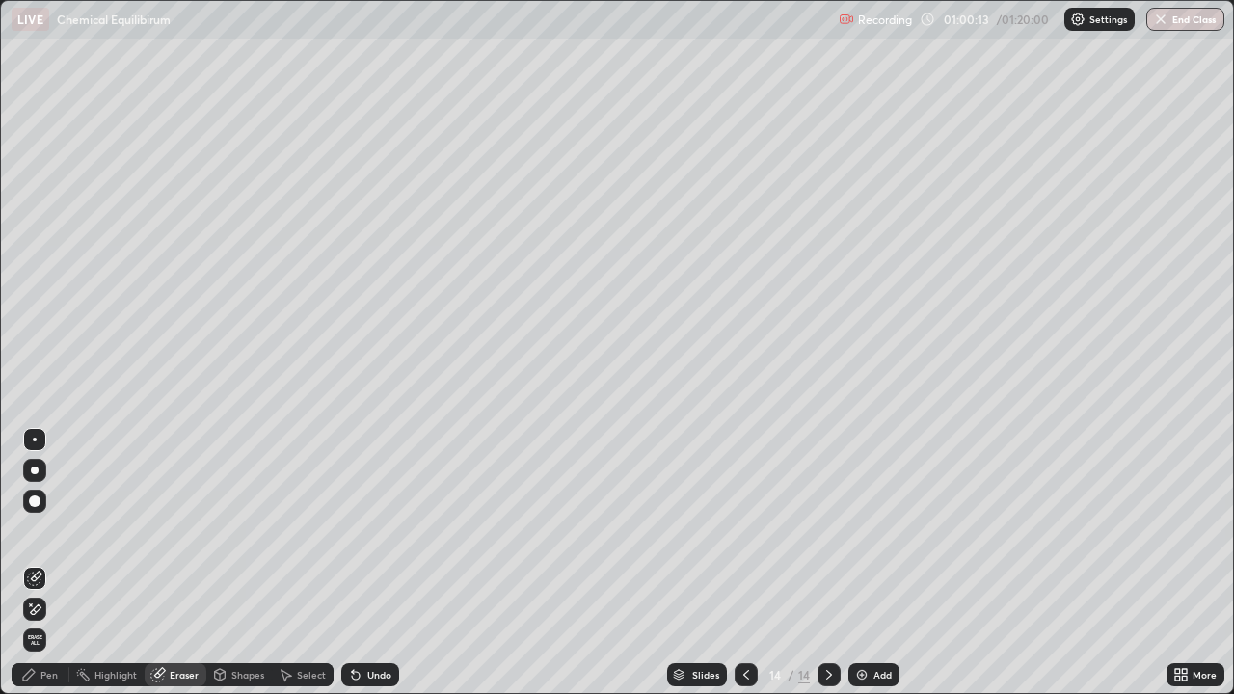
click at [27, 563] on icon at bounding box center [34, 610] width 15 height 16
click at [49, 563] on div "Pen" at bounding box center [48, 675] width 17 height 10
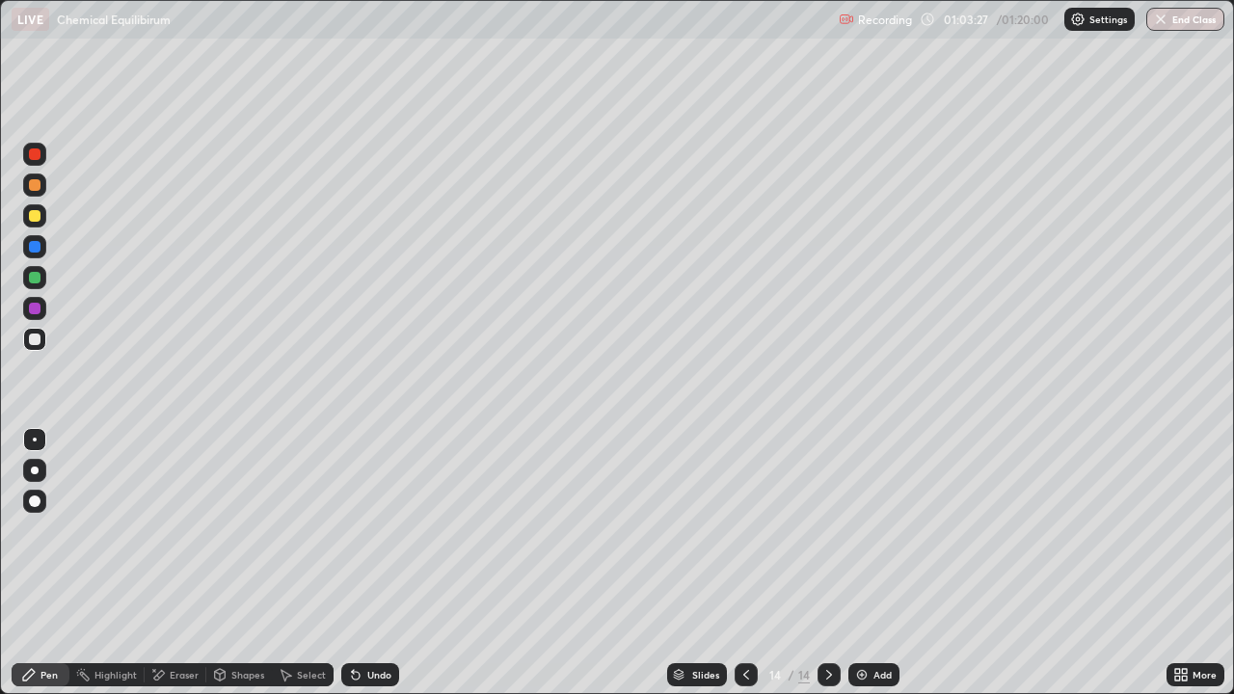
click at [1172, 20] on button "End Class" at bounding box center [1185, 19] width 78 height 23
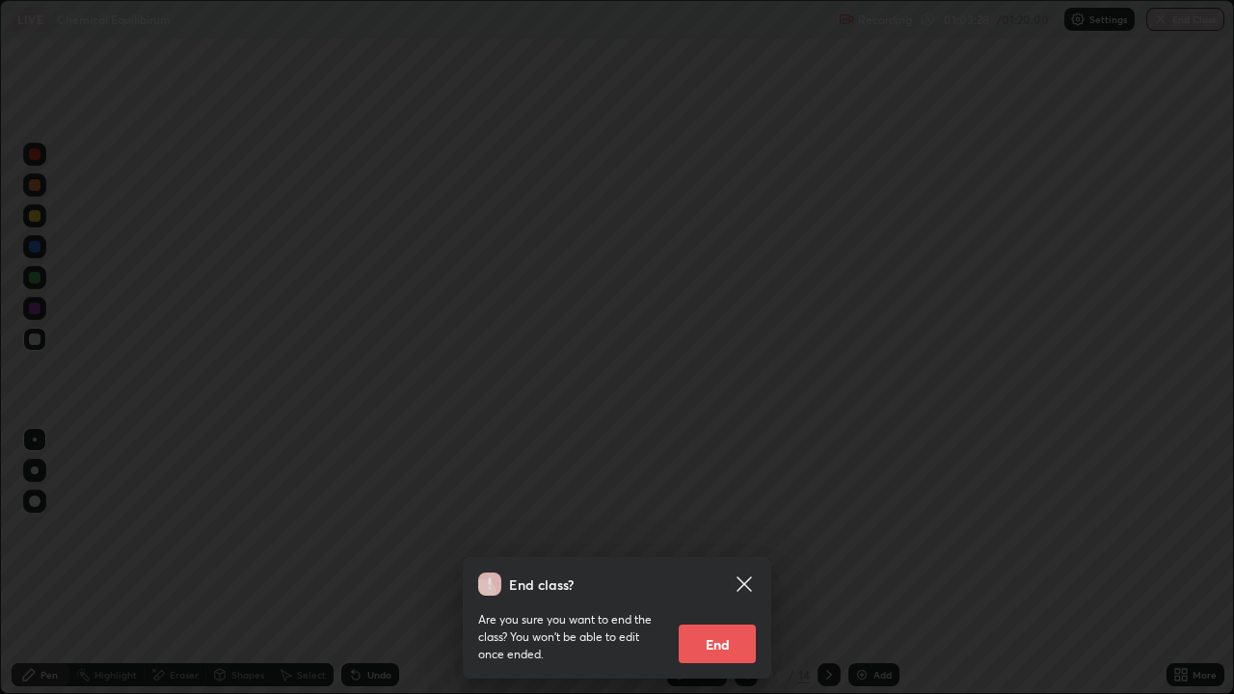
click at [733, 563] on button "End" at bounding box center [717, 644] width 77 height 39
